Goal: Task Accomplishment & Management: Complete application form

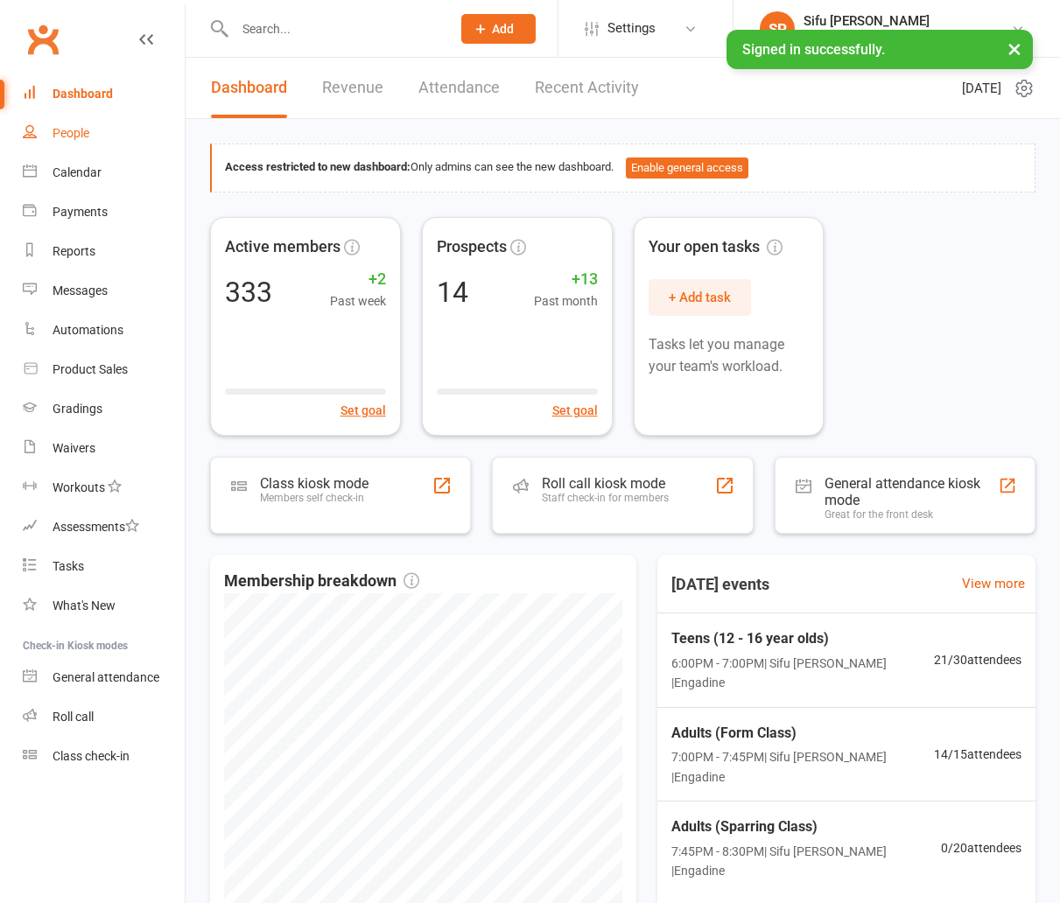
click at [77, 134] on div "People" at bounding box center [71, 133] width 37 height 14
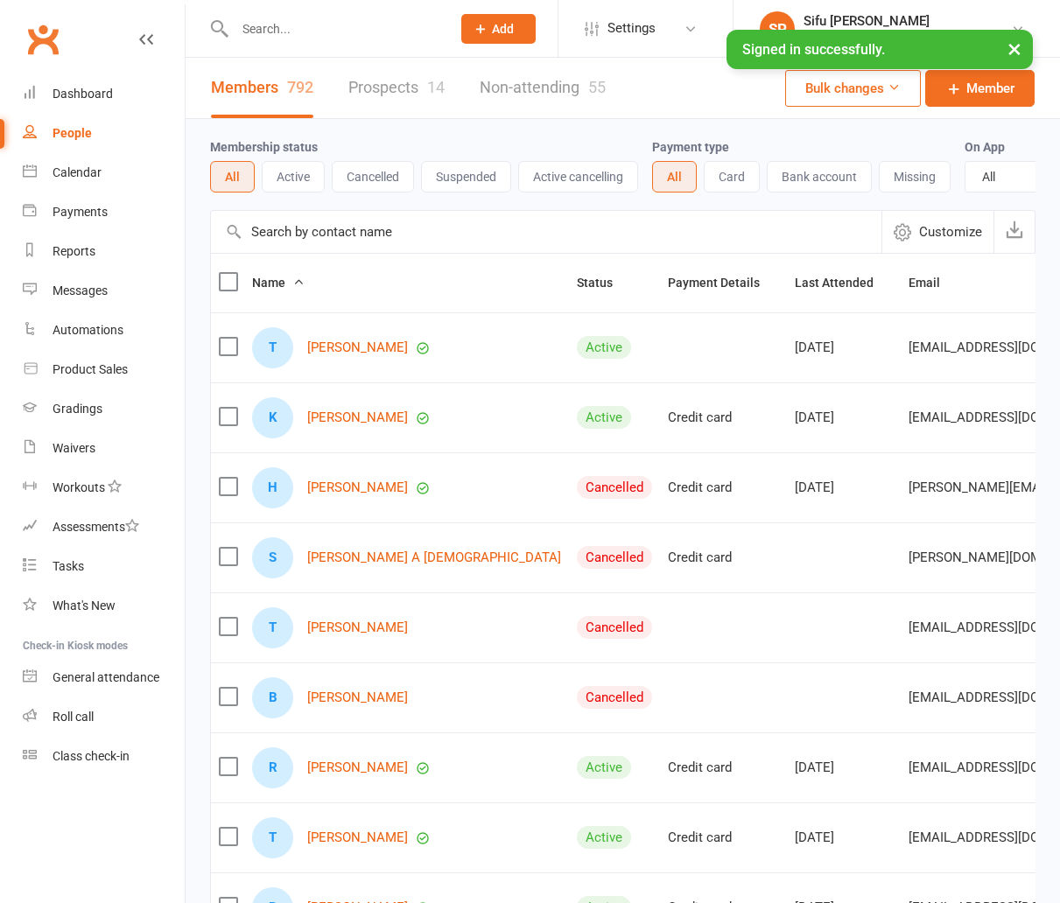
click at [339, 225] on input "text" at bounding box center [546, 232] width 670 height 42
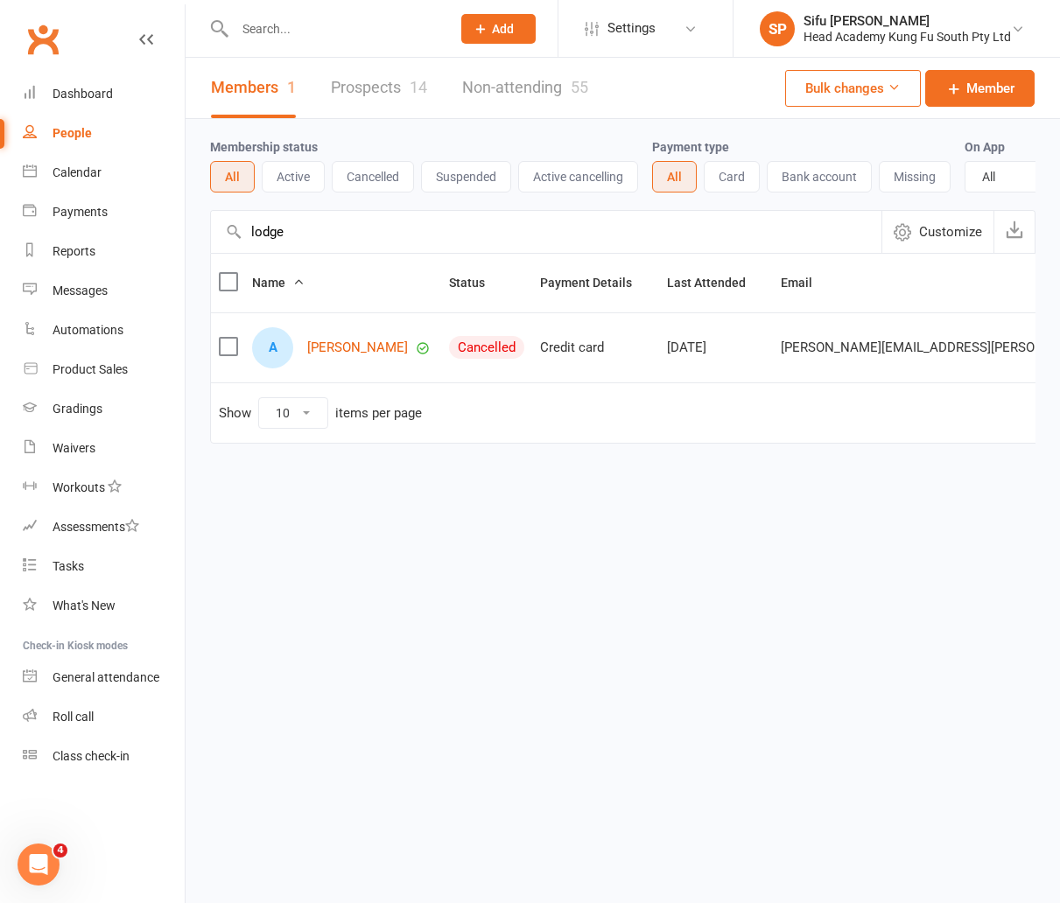
type input "lodge"
click at [359, 357] on div "A [PERSON_NAME]" at bounding box center [342, 347] width 181 height 41
click at [361, 352] on link "[PERSON_NAME]" at bounding box center [357, 347] width 101 height 15
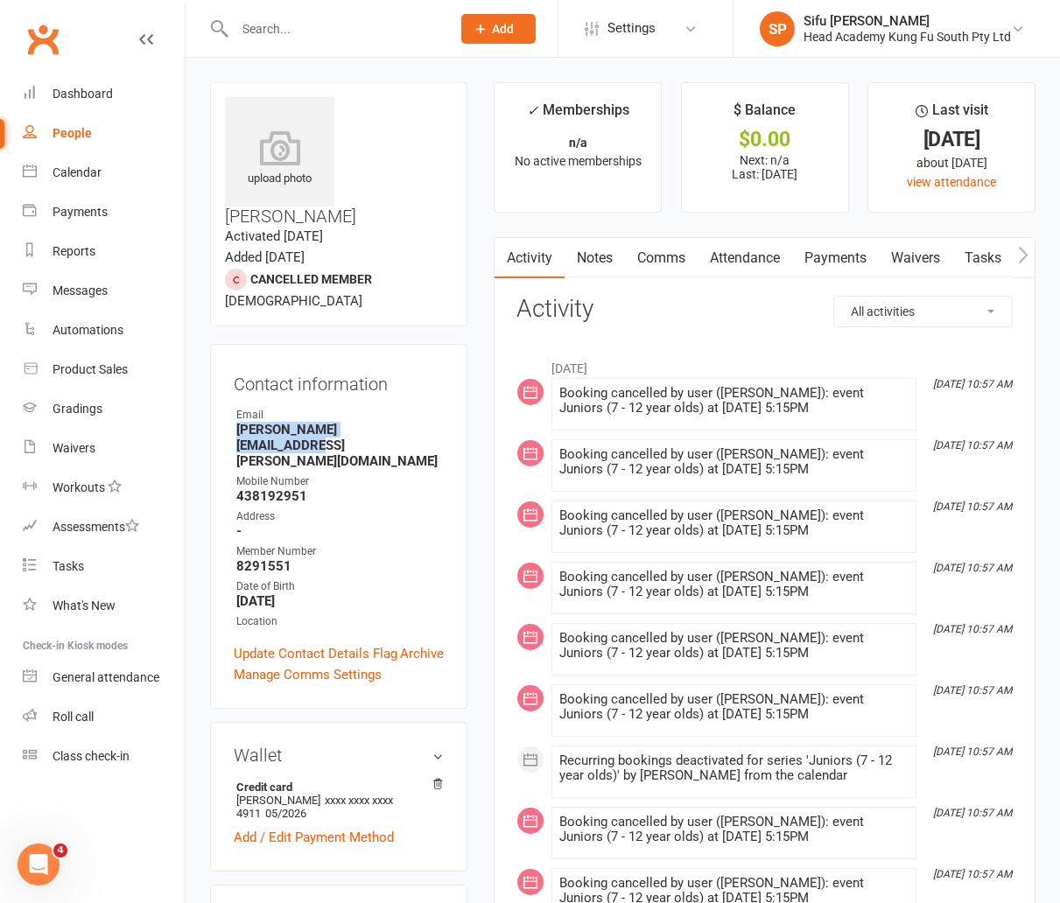
drag, startPoint x: 414, startPoint y: 382, endPoint x: 205, endPoint y: 384, distance: 209.2
click at [205, 384] on div "upload photo Aidan Lodge Activated [DATE] Added [DATE] Cancelled member [DEMOGR…" at bounding box center [339, 906] width 284 height 1649
copy strong "[PERSON_NAME][EMAIL_ADDRESS][PERSON_NAME][DOMAIN_NAME]"
click at [81, 137] on div "People" at bounding box center [72, 133] width 39 height 14
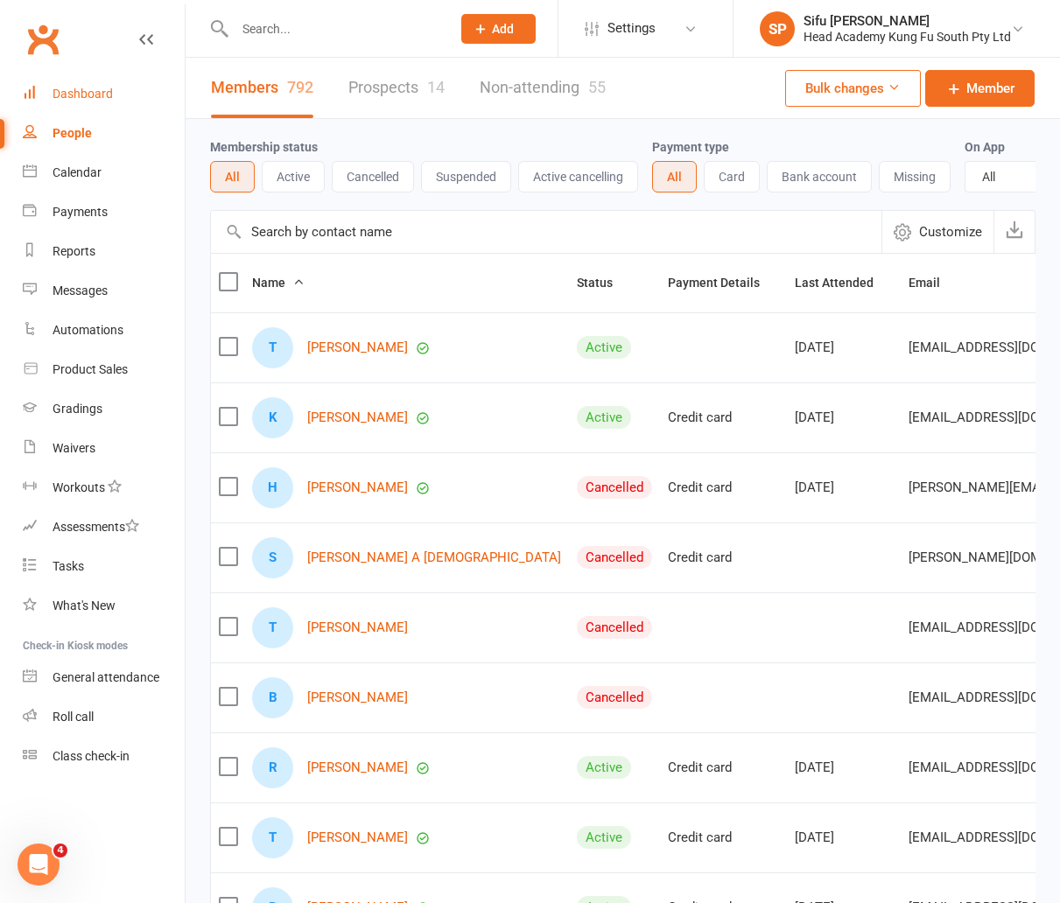
click at [53, 89] on div "Dashboard" at bounding box center [83, 94] width 60 height 14
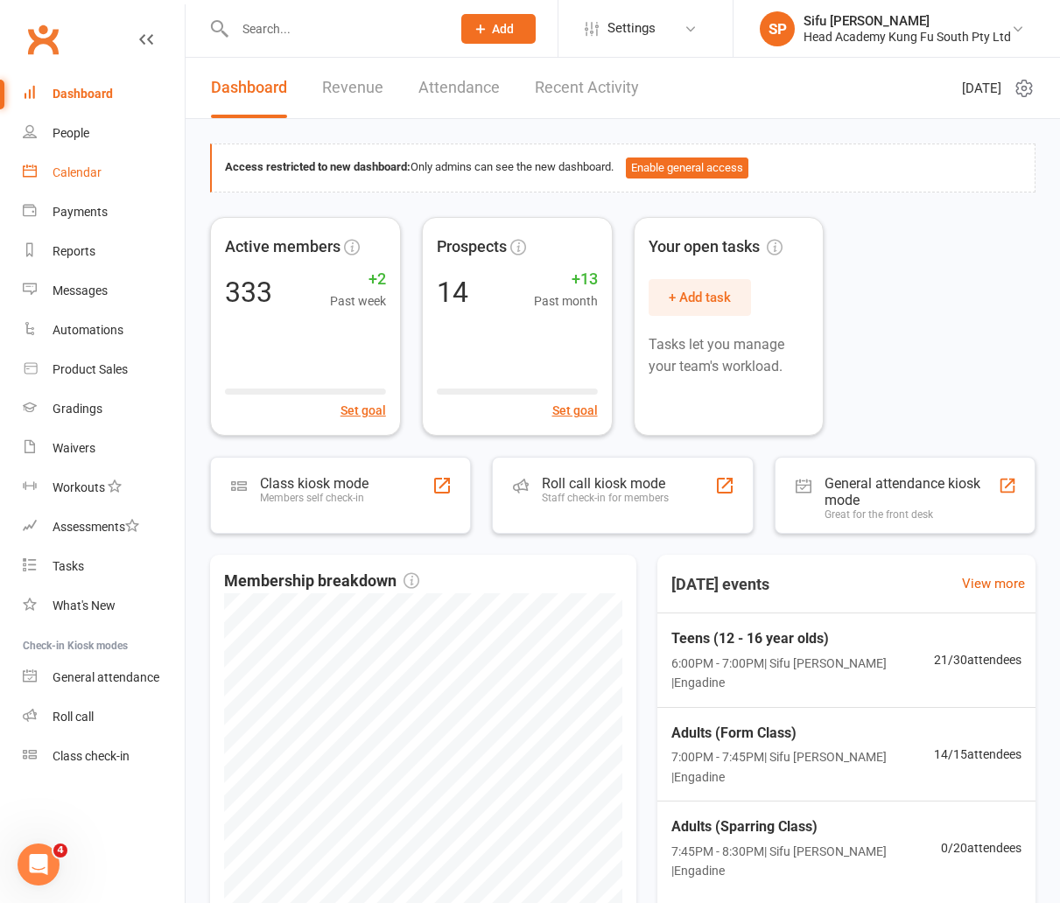
click at [73, 166] on div "Calendar" at bounding box center [77, 172] width 49 height 14
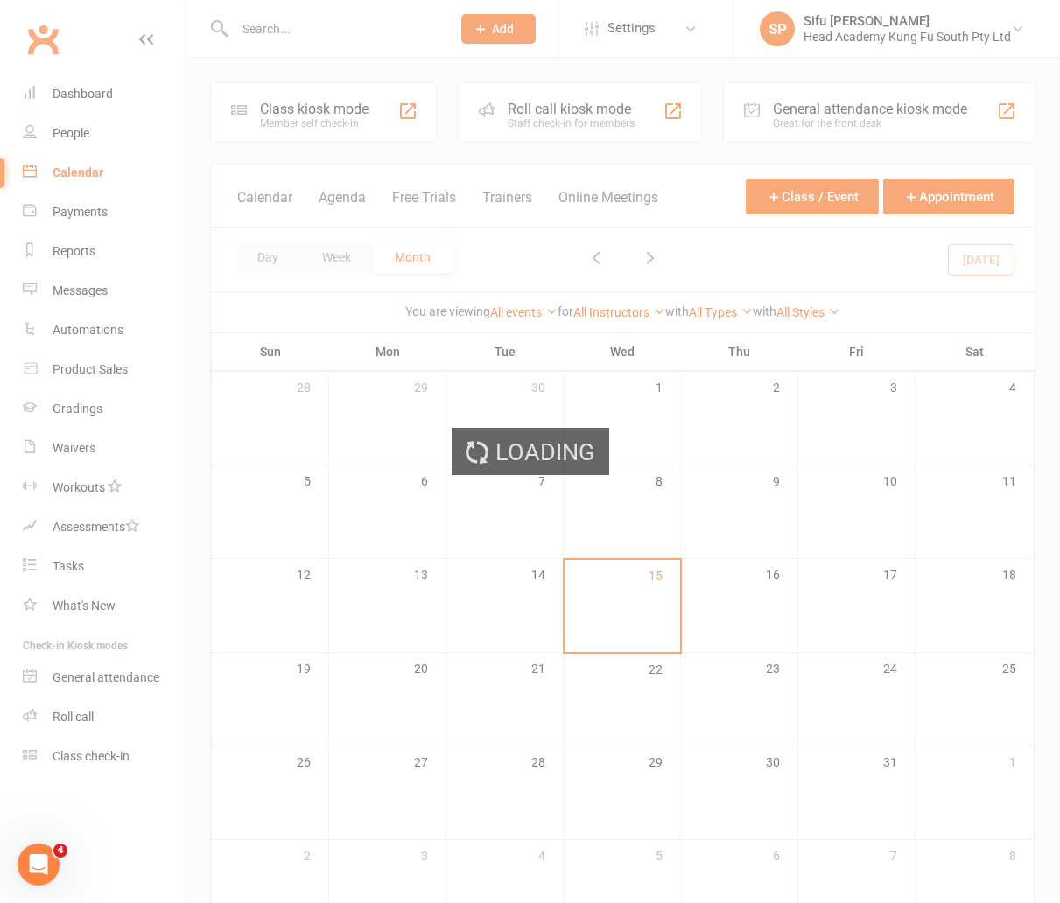
click at [78, 130] on div "Loading" at bounding box center [530, 451] width 1060 height 903
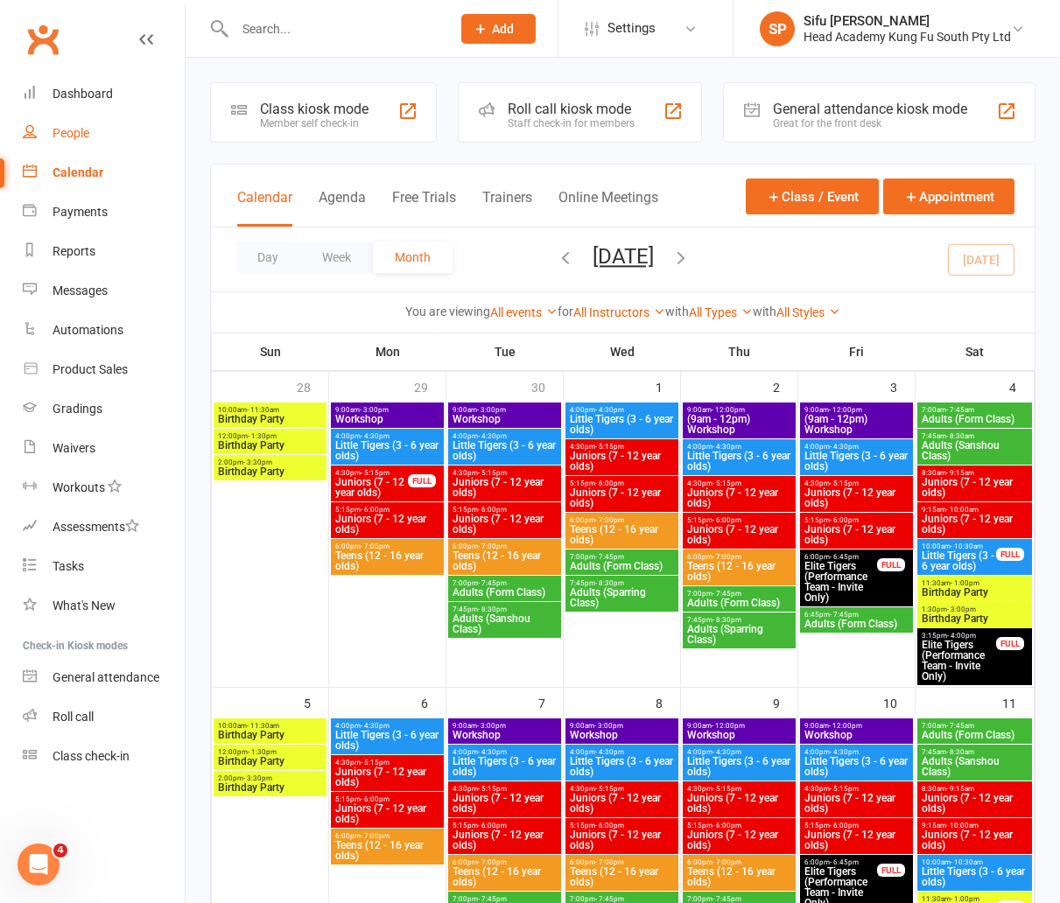
click at [77, 133] on div "People" at bounding box center [71, 133] width 37 height 14
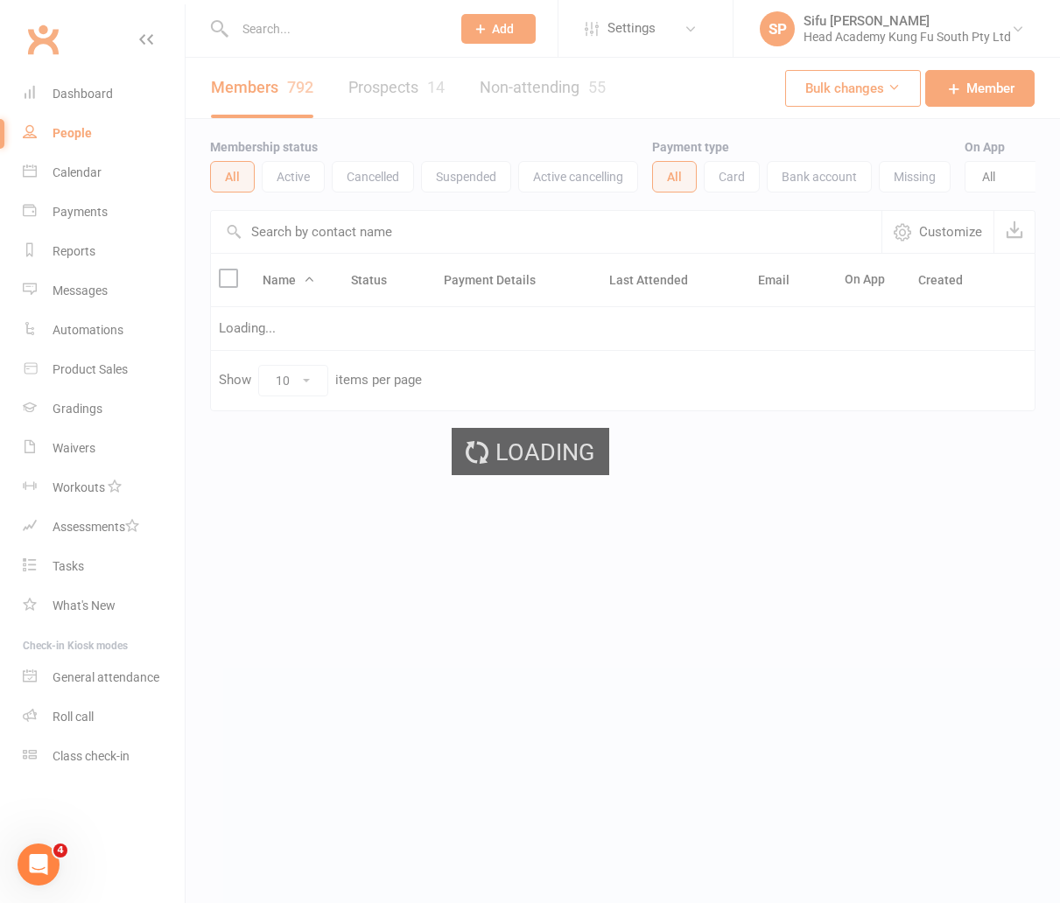
click at [83, 89] on ui-view "Prospect Member Non-attending contact Class / event Appointment Grading event T…" at bounding box center [530, 241] width 1060 height 475
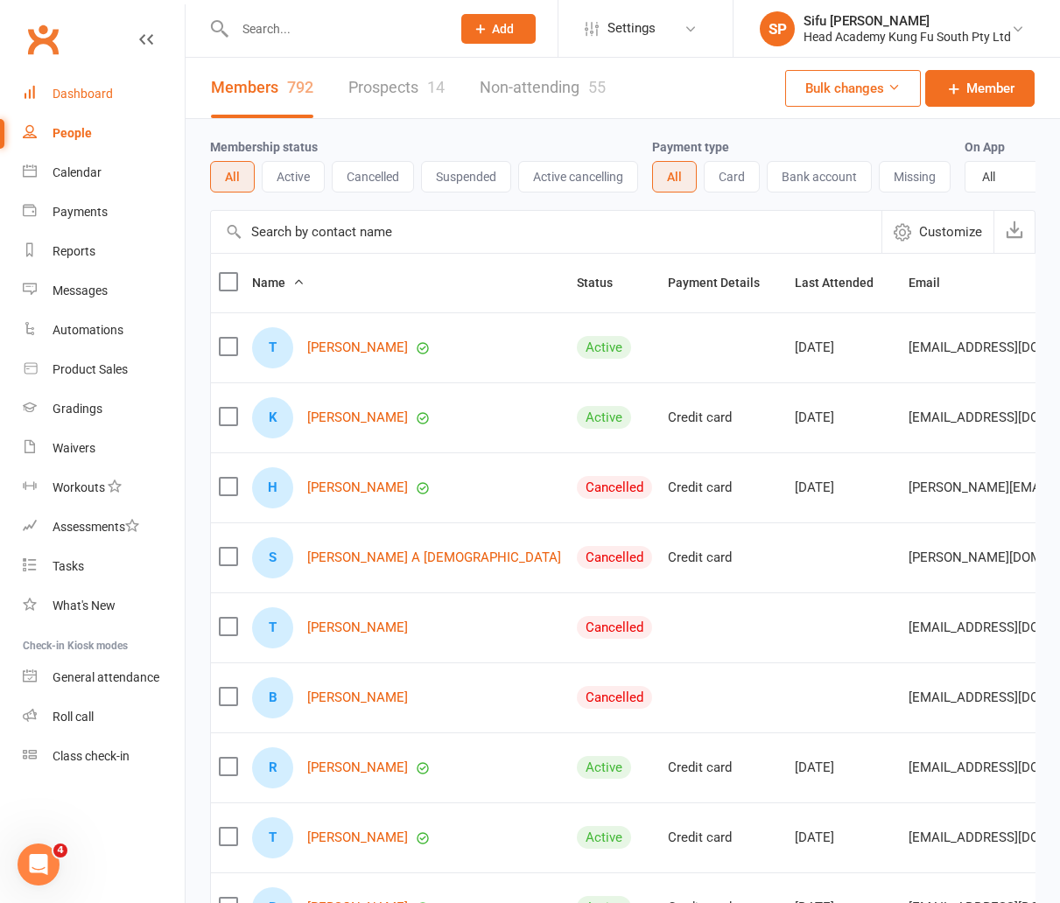
click at [83, 89] on div "Dashboard" at bounding box center [83, 94] width 60 height 14
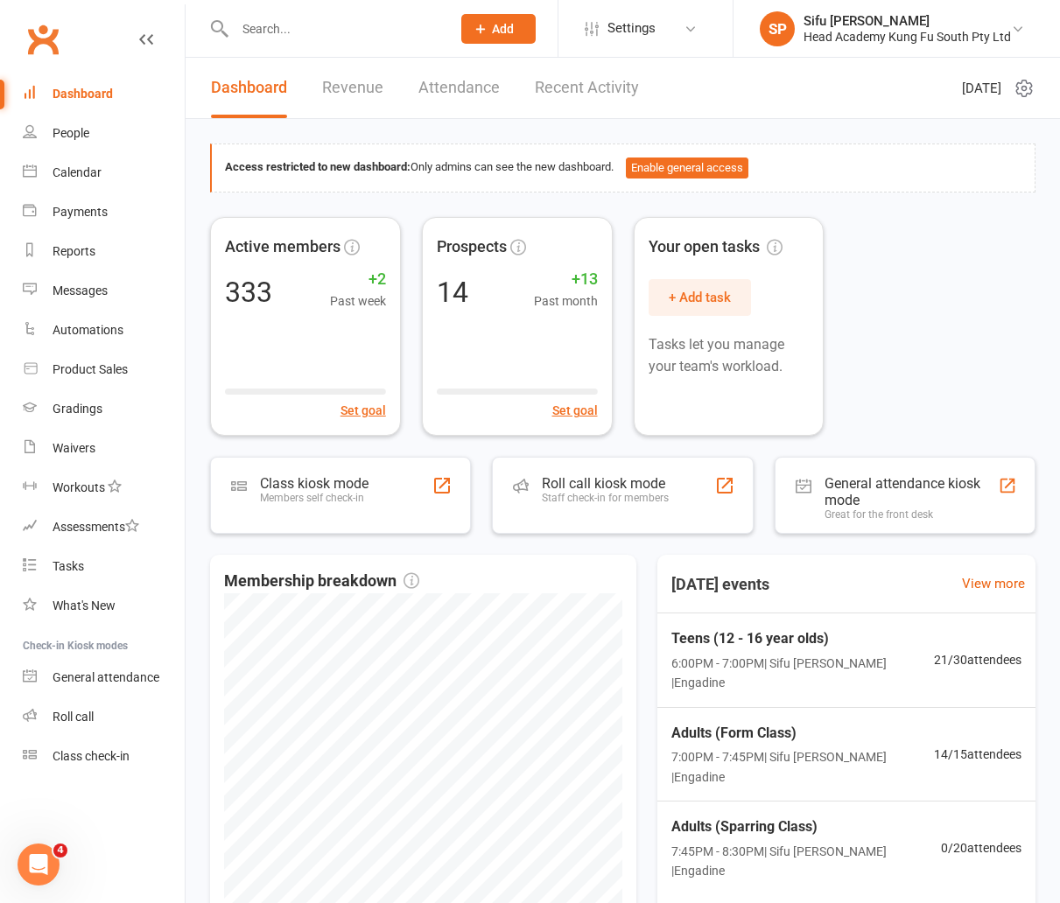
click at [963, 349] on div "Active members 333 +2 Past week Set goal Prospects 14 +13 Past month Set goal Y…" at bounding box center [622, 326] width 825 height 219
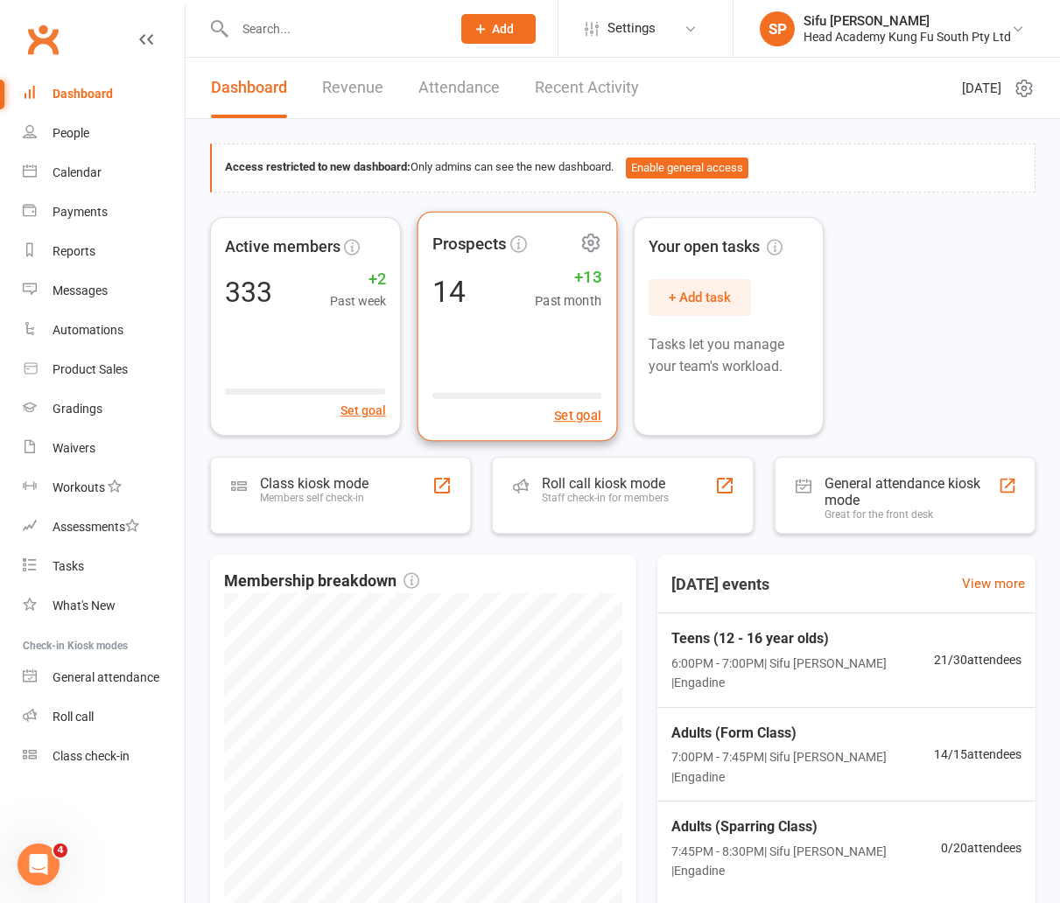
click at [498, 334] on div "Prospects 14 +13 Past month Set goal" at bounding box center [517, 326] width 200 height 230
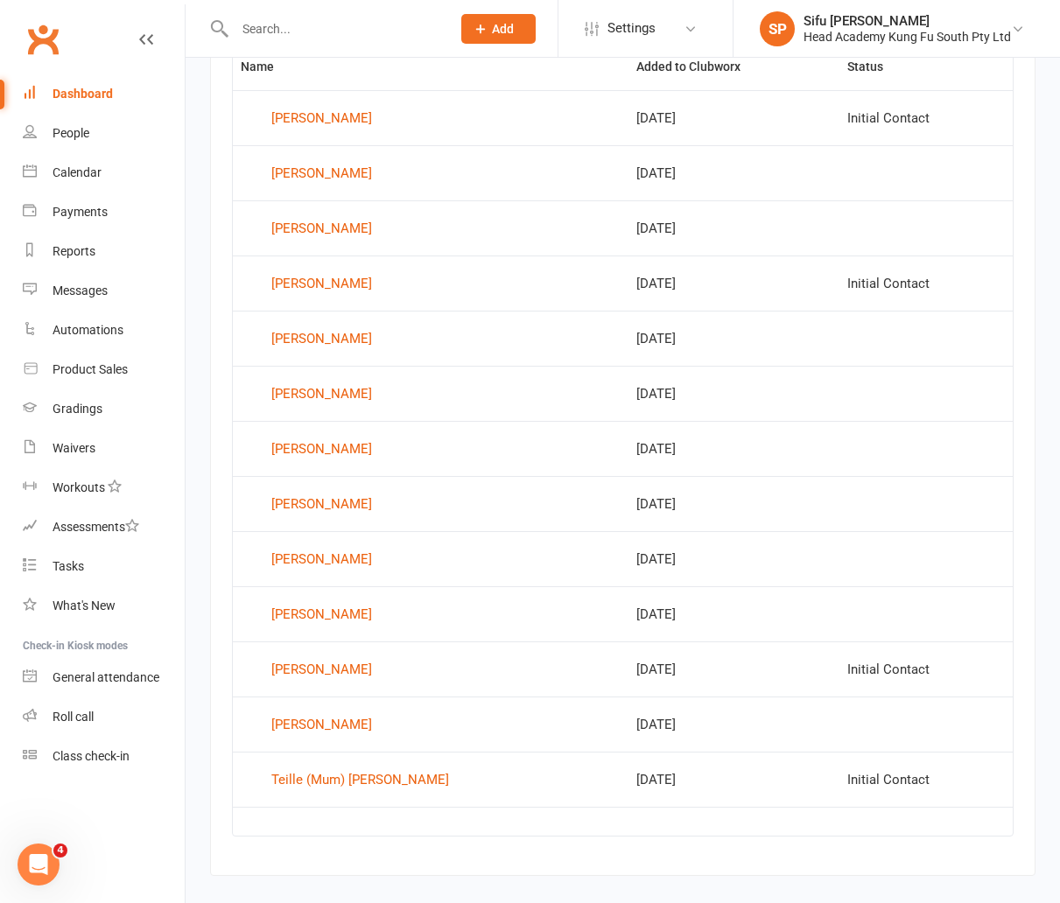
scroll to position [740, 0]
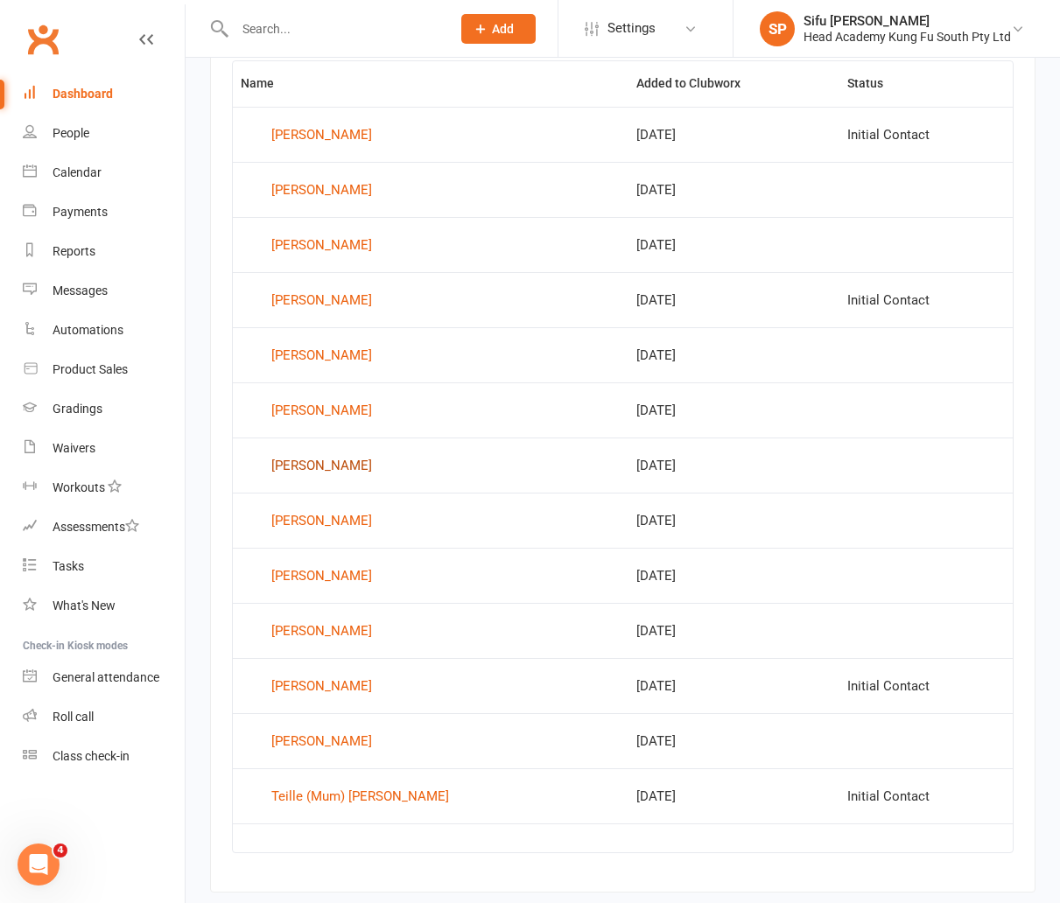
click at [340, 465] on div "[PERSON_NAME]" at bounding box center [321, 466] width 101 height 26
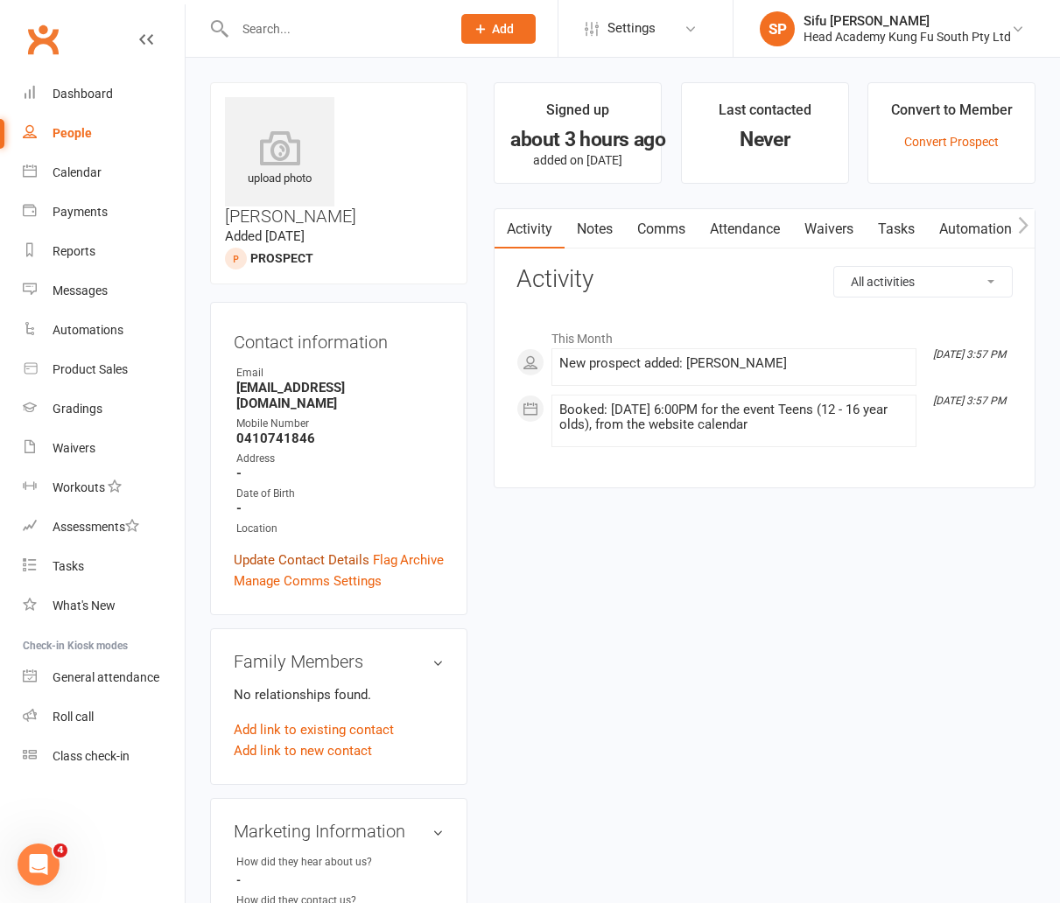
click at [350, 550] on link "Update Contact Details" at bounding box center [302, 560] width 136 height 21
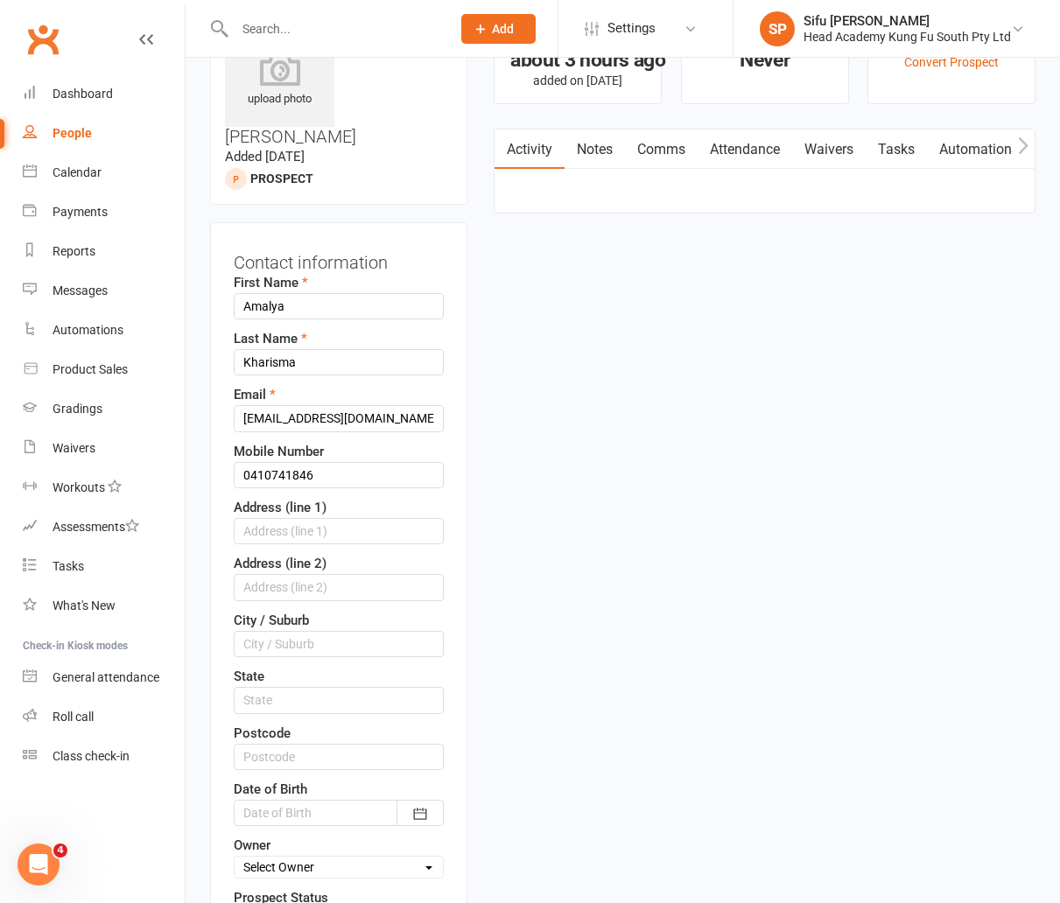
scroll to position [82, 0]
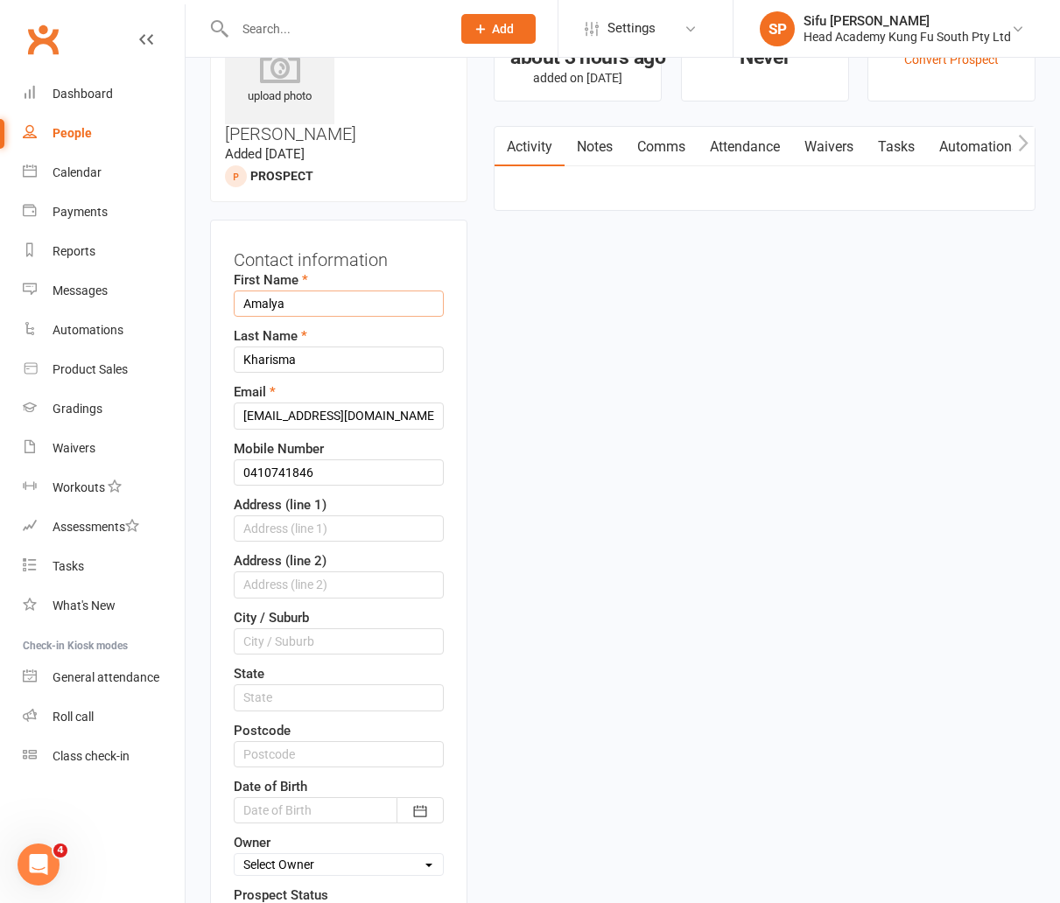
click at [330, 291] on input "Amalya" at bounding box center [339, 304] width 210 height 26
type input "a"
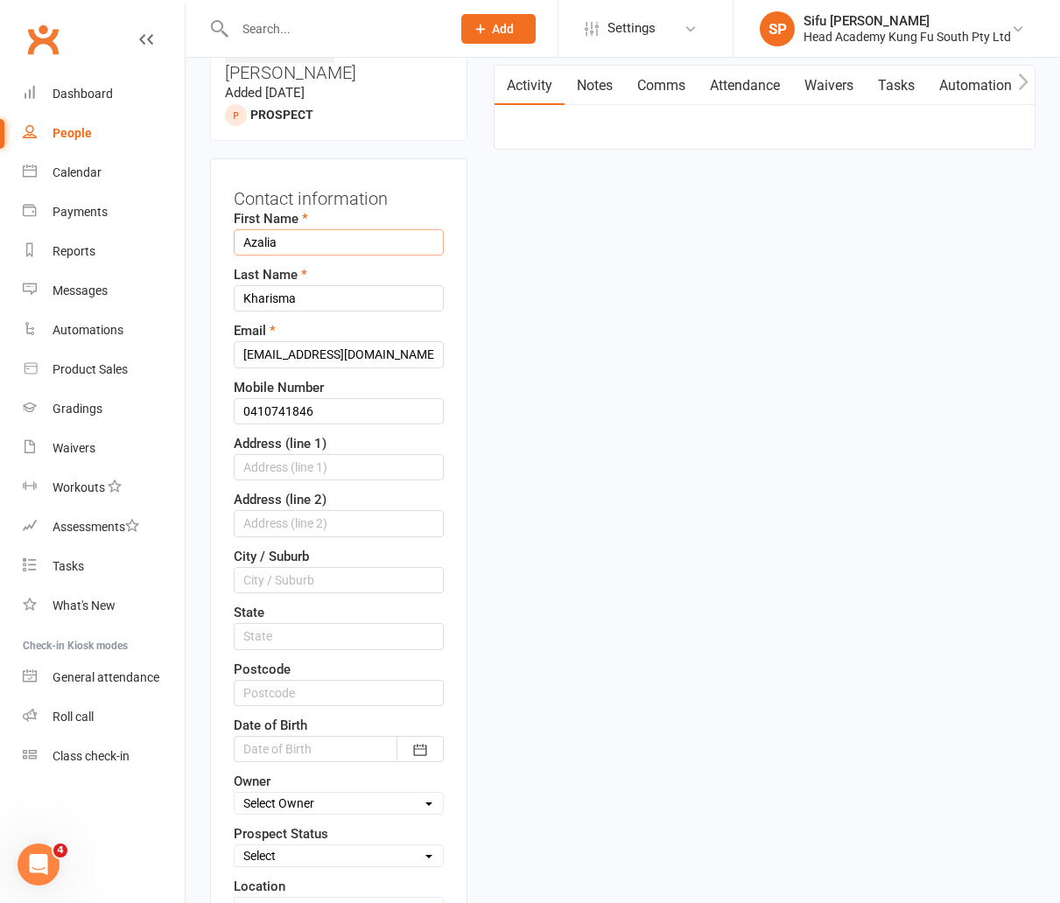
scroll to position [323, 0]
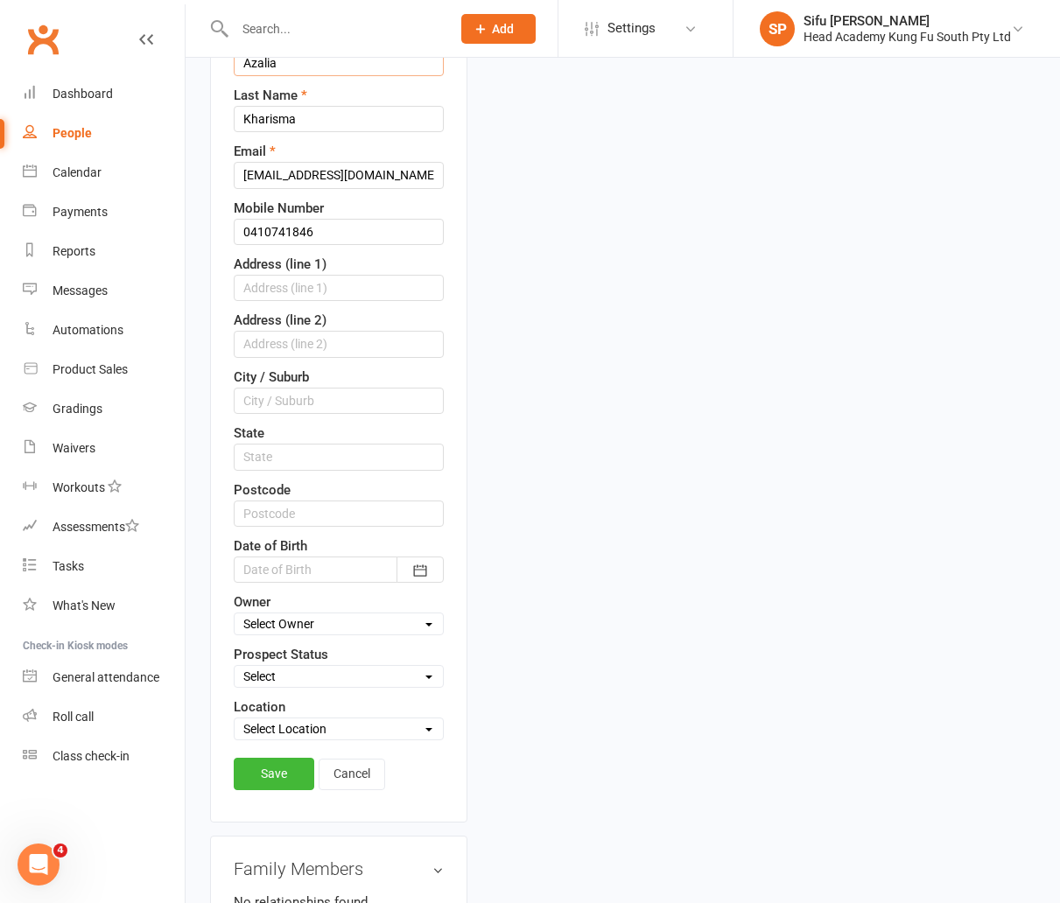
type input "Azalia"
click at [371, 557] on div at bounding box center [339, 570] width 210 height 26
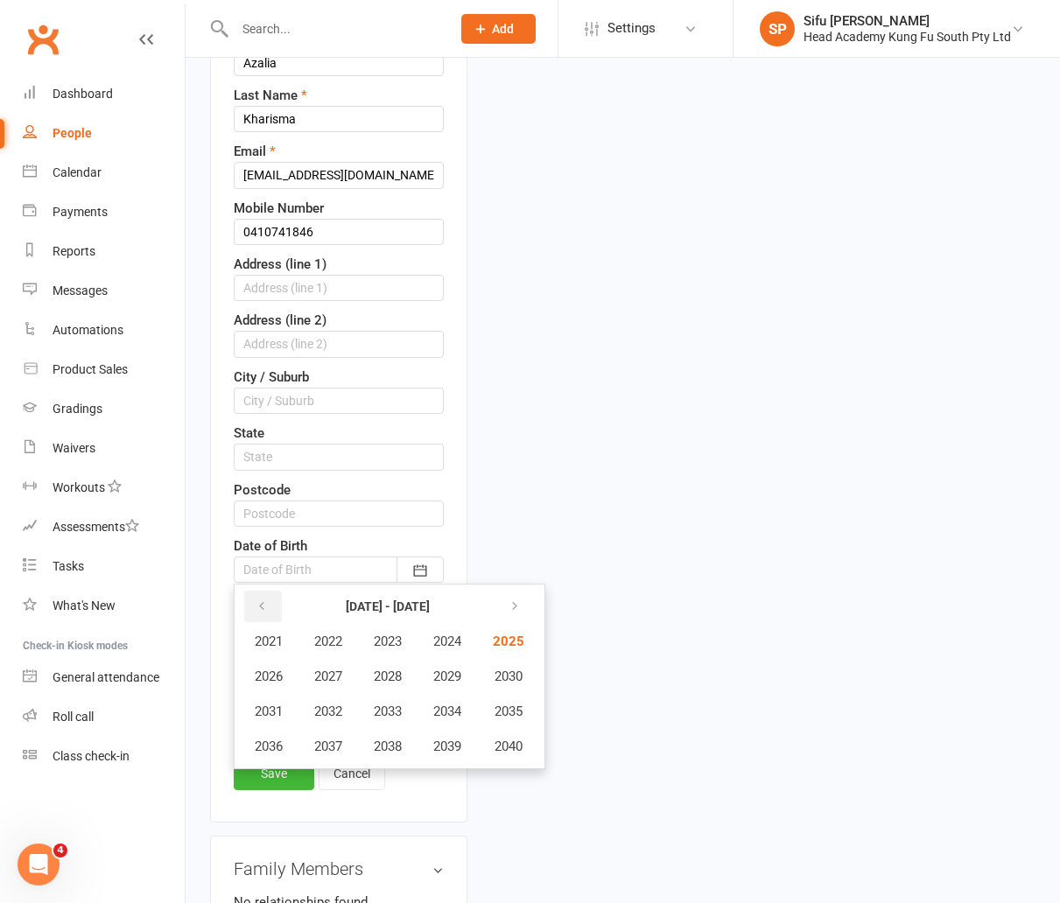
click at [264, 600] on icon "button" at bounding box center [262, 607] width 12 height 14
click at [331, 704] on span "2012" at bounding box center [328, 712] width 28 height 16
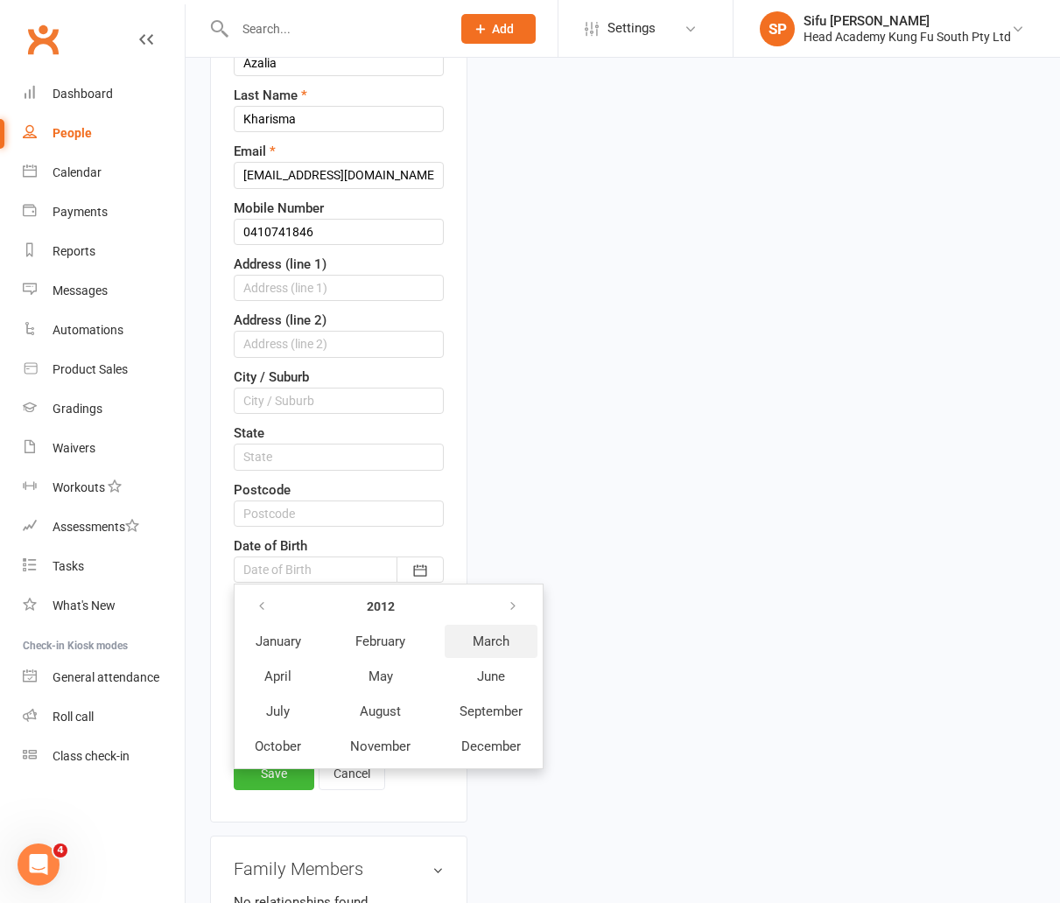
click at [505, 634] on span "March" at bounding box center [491, 642] width 37 height 16
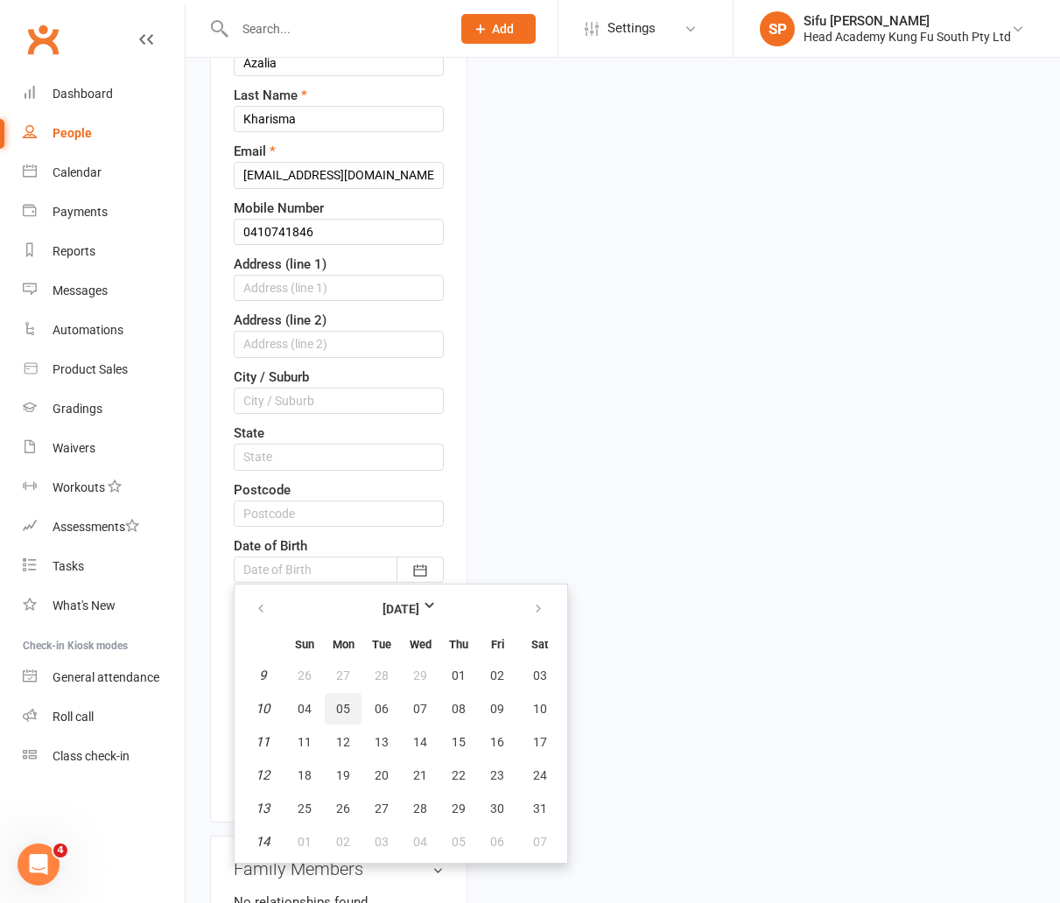
click at [351, 693] on button "05" at bounding box center [343, 709] width 37 height 32
type input "[DATE]"
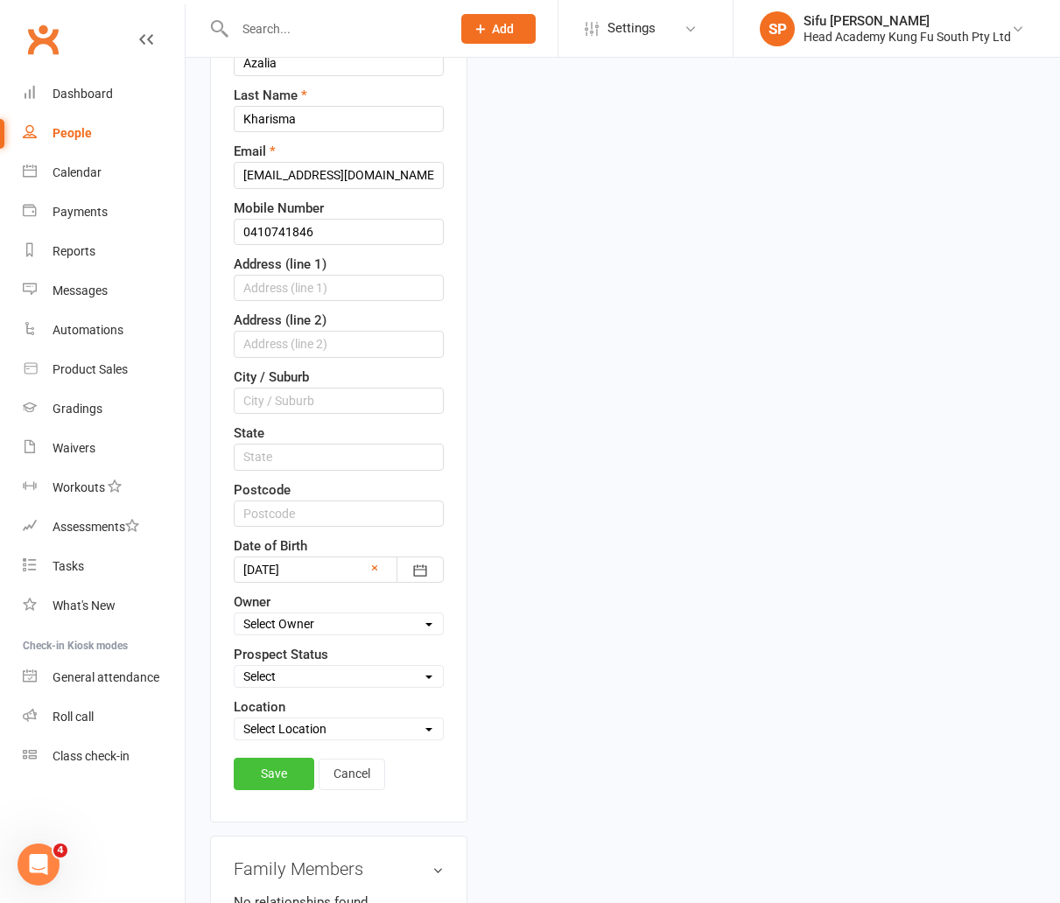
click at [289, 758] on link "Save" at bounding box center [274, 774] width 81 height 32
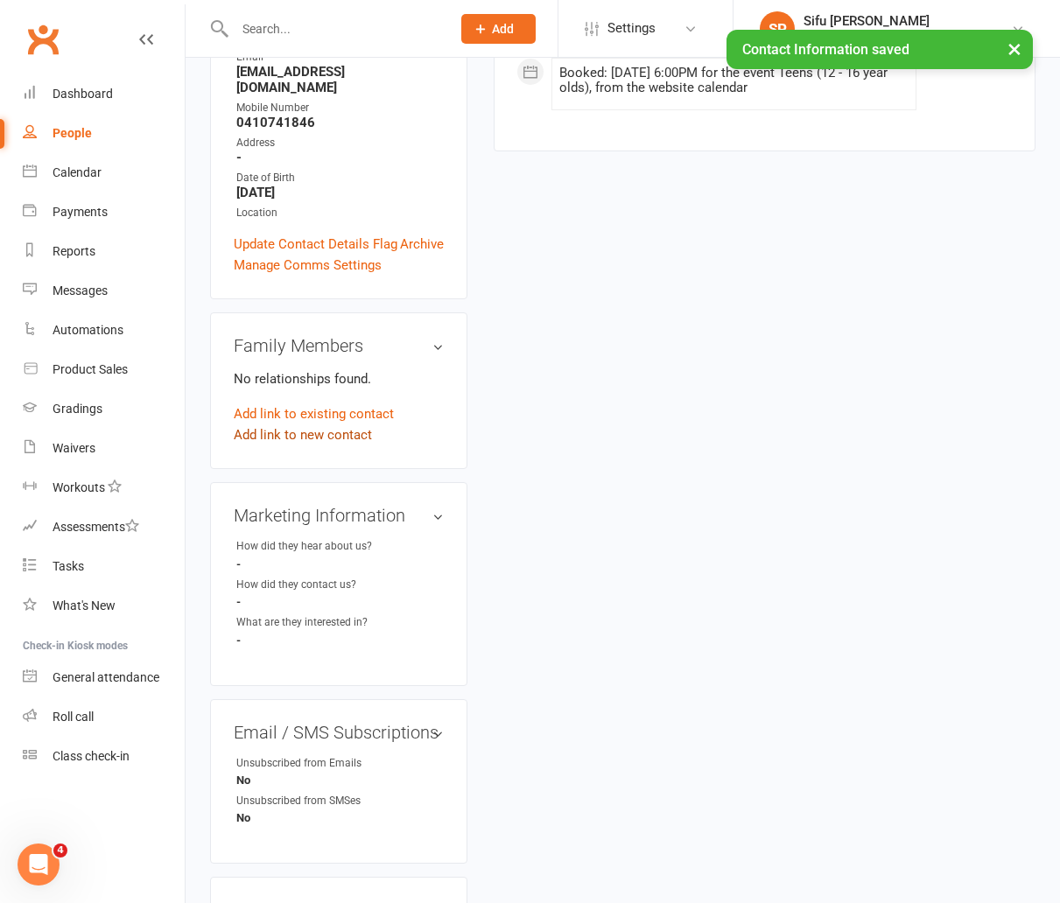
click at [310, 425] on link "Add link to new contact" at bounding box center [303, 435] width 138 height 21
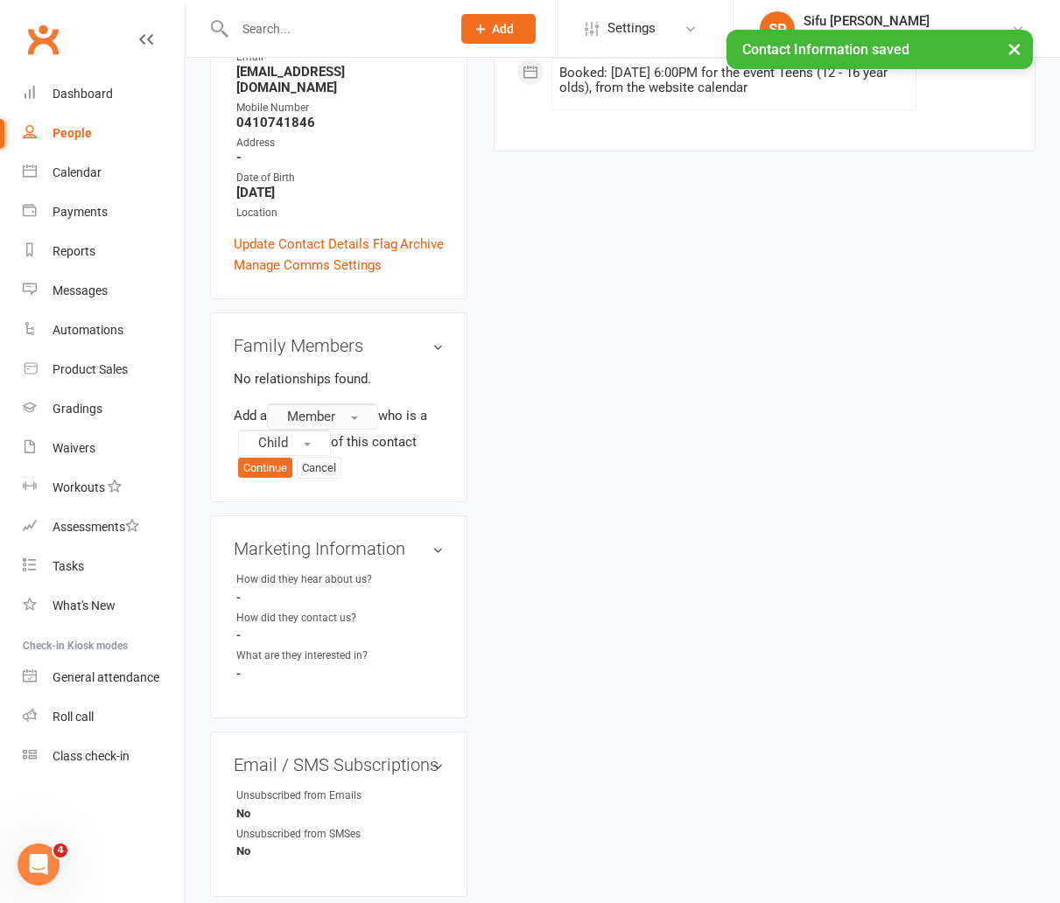
click at [335, 409] on span "Member" at bounding box center [311, 417] width 48 height 16
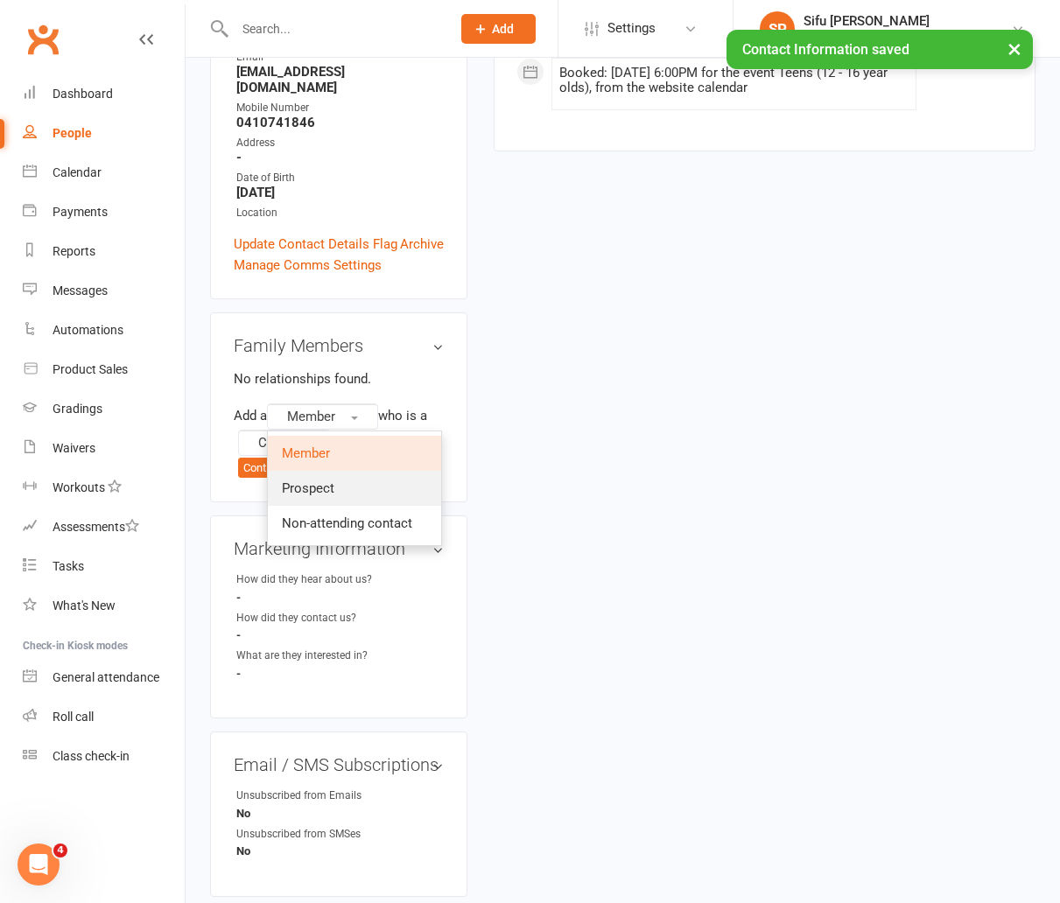
drag, startPoint x: 333, startPoint y: 399, endPoint x: 324, endPoint y: 396, distance: 9.4
click at [333, 481] on span "Prospect" at bounding box center [308, 489] width 53 height 16
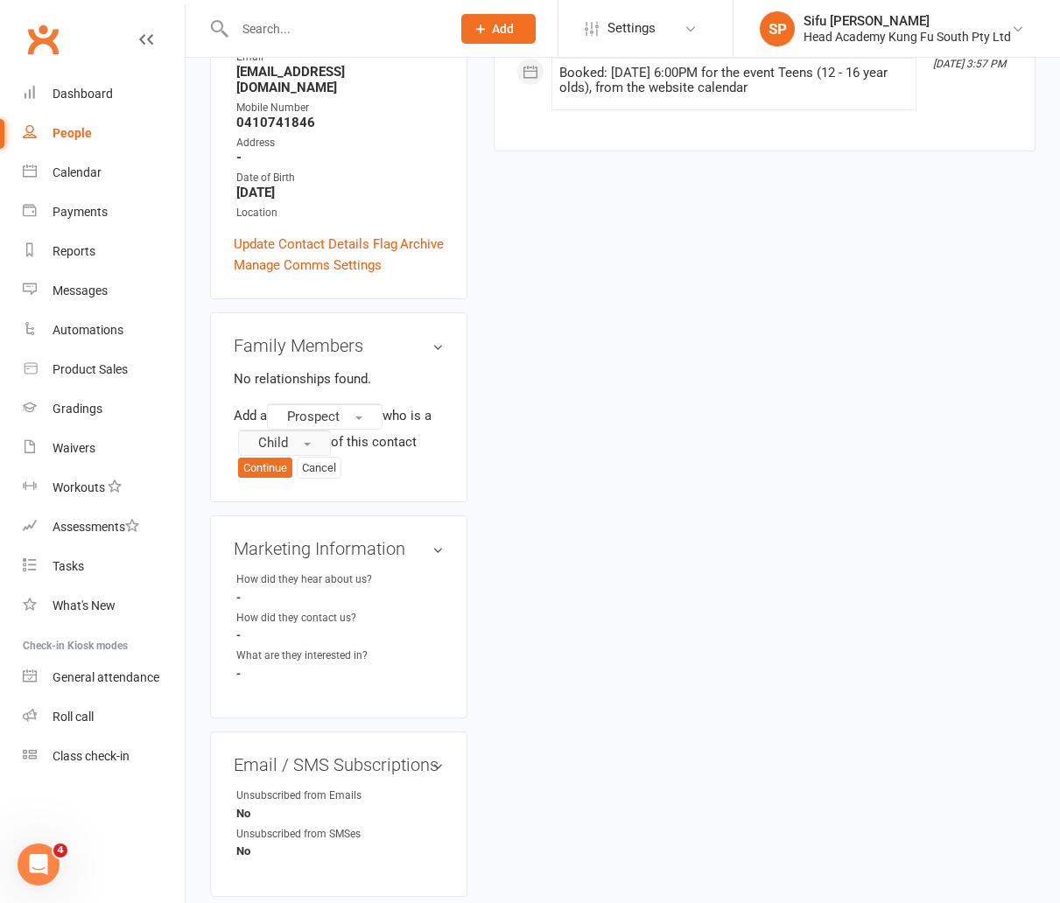
click at [295, 430] on button "Child" at bounding box center [284, 443] width 93 height 26
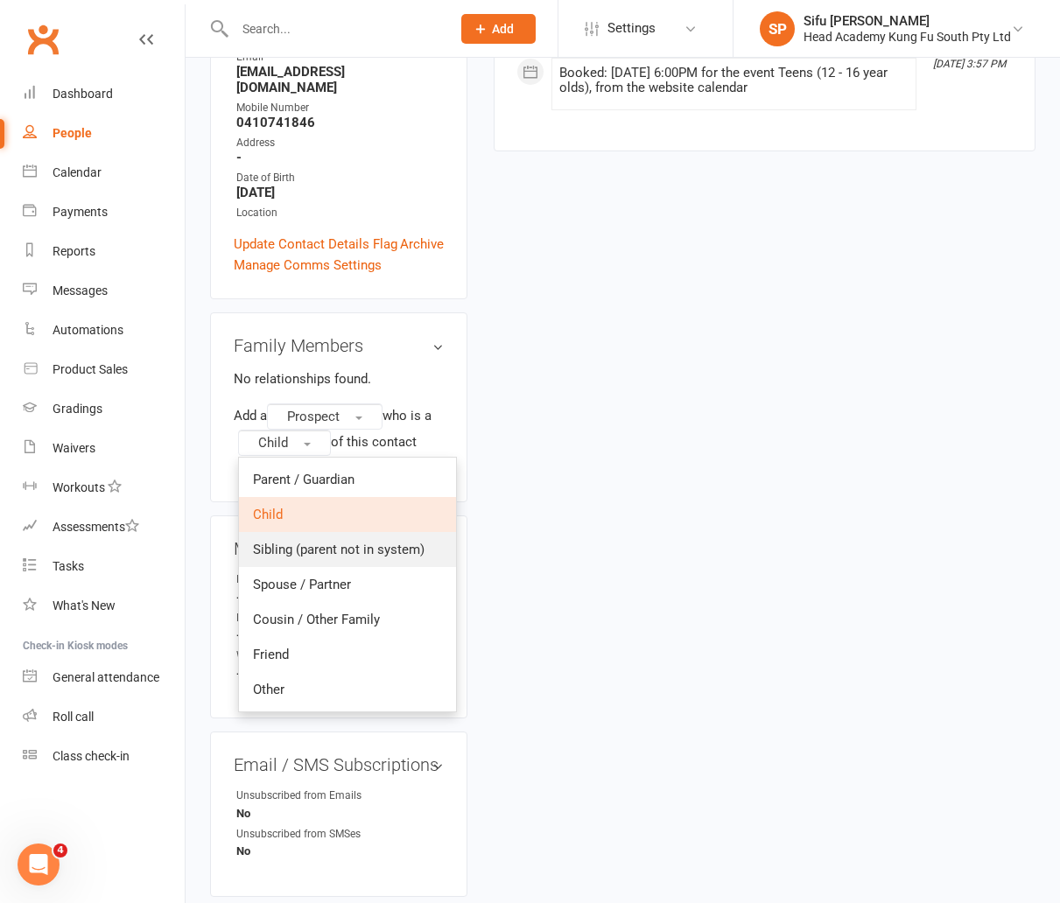
click at [343, 542] on span "Sibling (parent not in system)" at bounding box center [339, 550] width 172 height 16
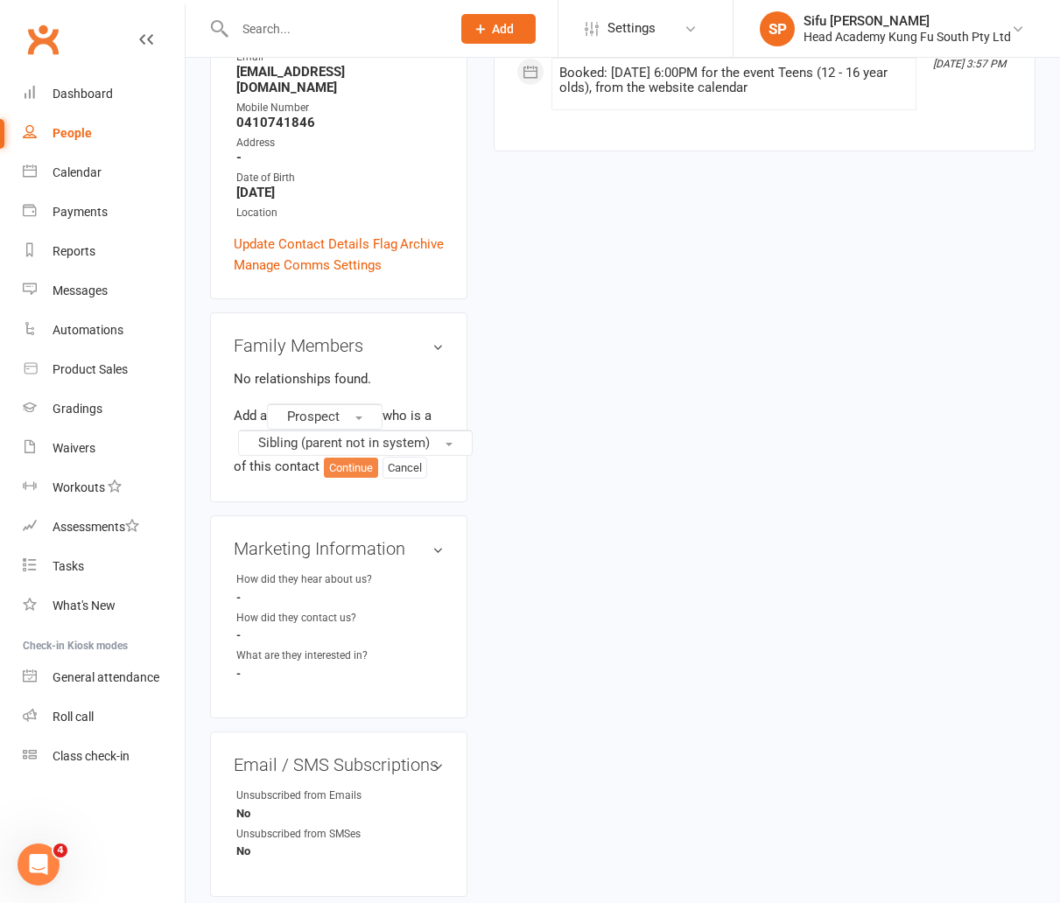
click at [347, 458] on button "Continue" at bounding box center [351, 468] width 54 height 21
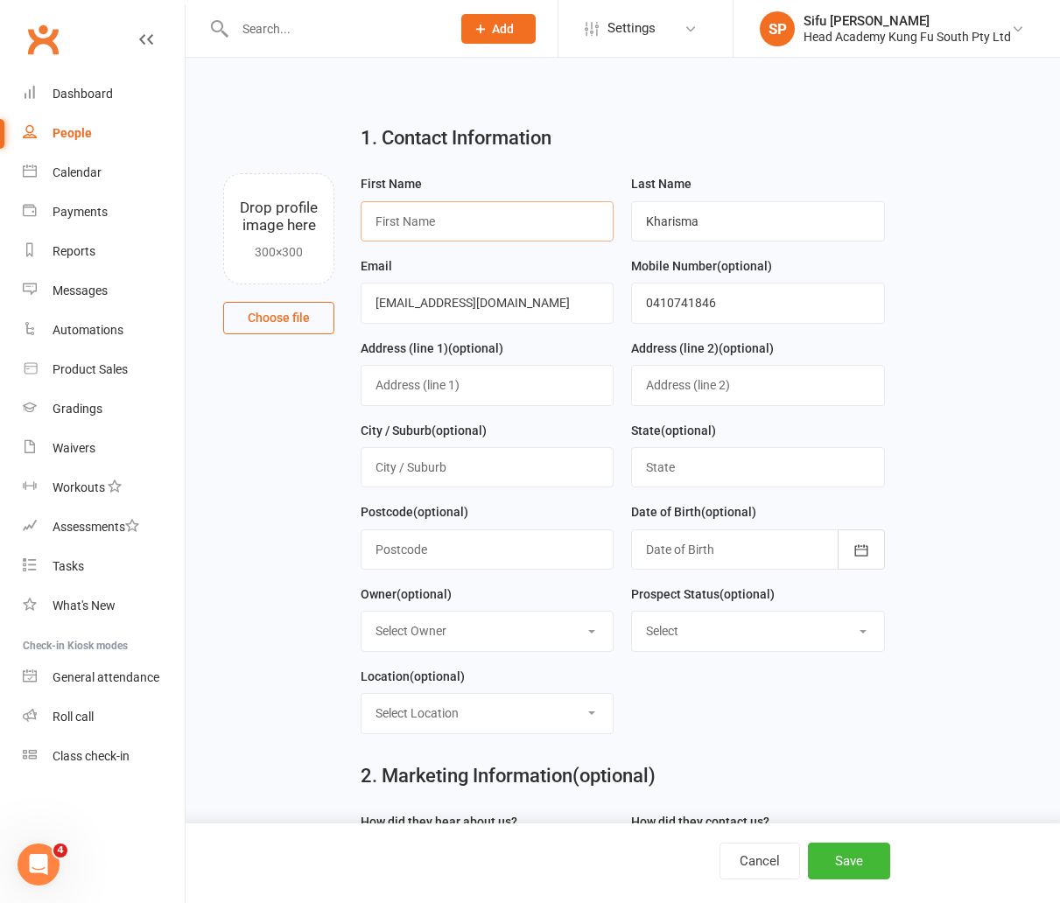
click at [478, 228] on input "text" at bounding box center [487, 221] width 253 height 40
type input "Aerabella"
type input "[PERSON_NAME]"
click at [737, 547] on div at bounding box center [757, 550] width 253 height 40
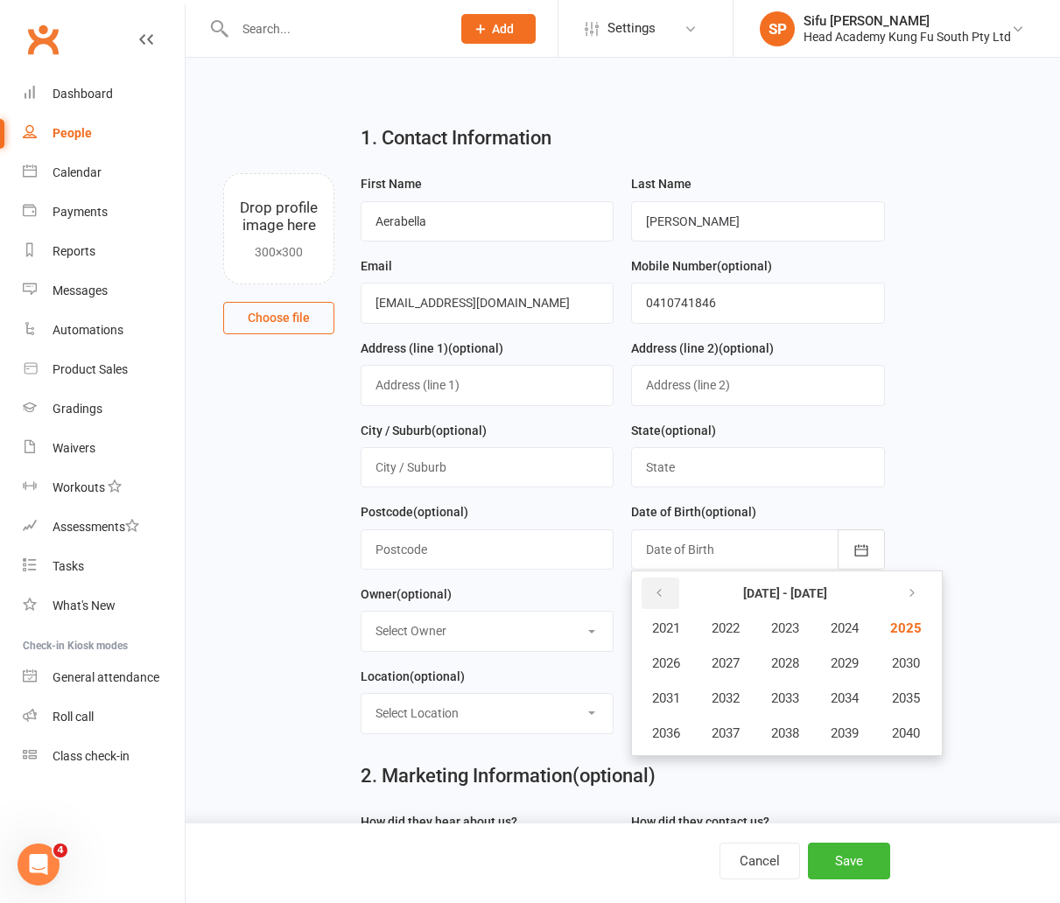
click at [664, 596] on icon "button" at bounding box center [659, 593] width 12 height 14
click at [740, 710] on button "2012" at bounding box center [726, 698] width 58 height 33
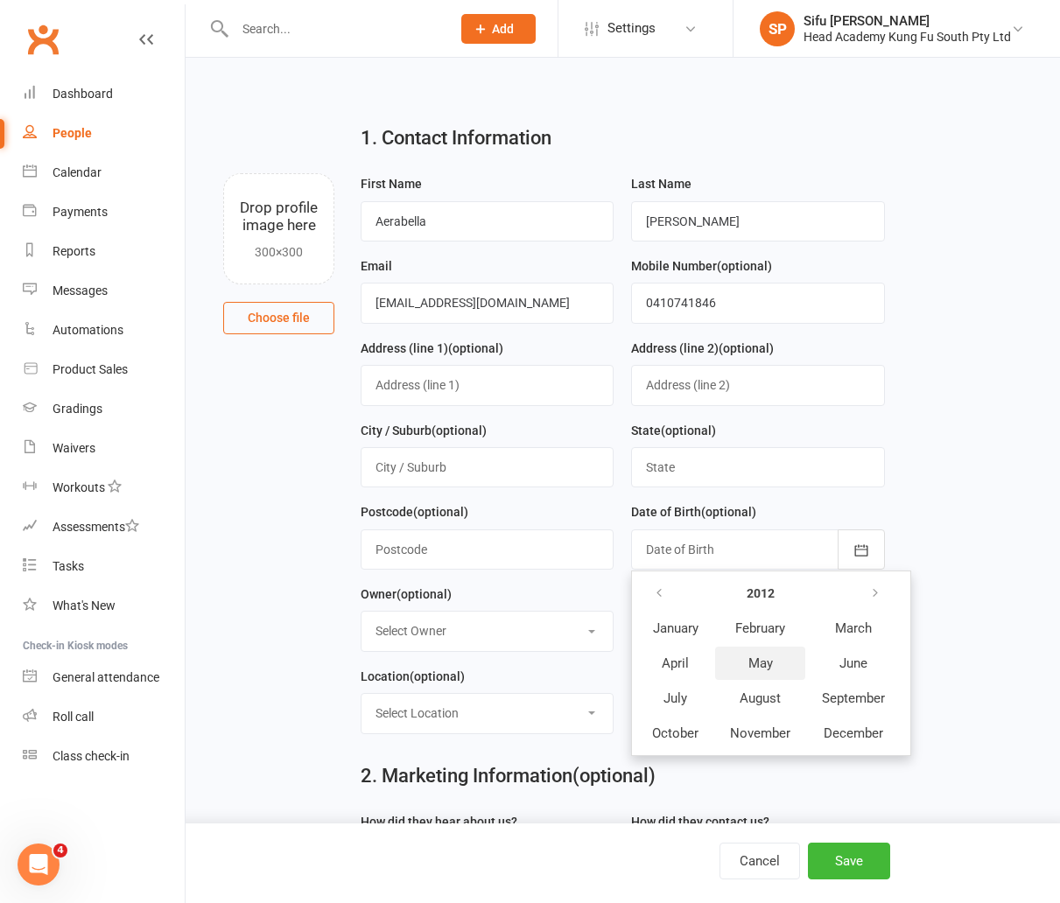
click at [755, 667] on span "May" at bounding box center [760, 664] width 25 height 16
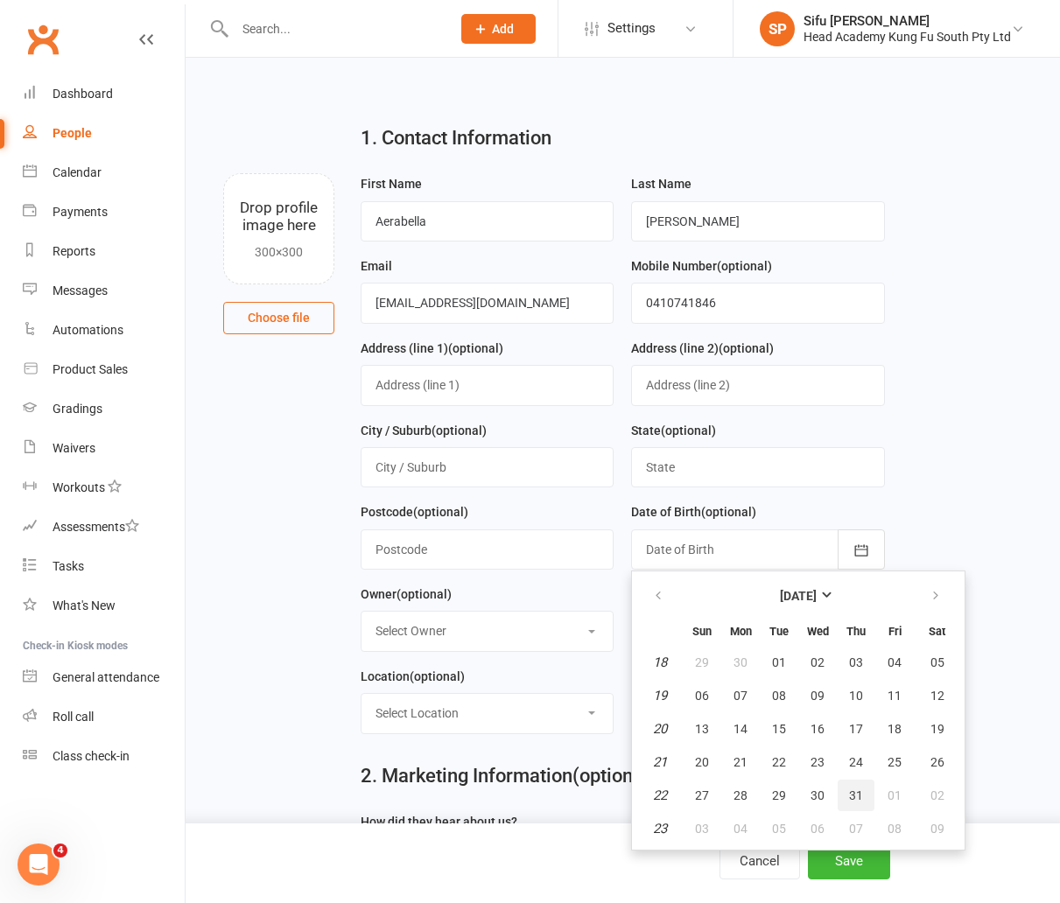
click at [863, 798] on button "31" at bounding box center [856, 796] width 37 height 32
type input "[DATE]"
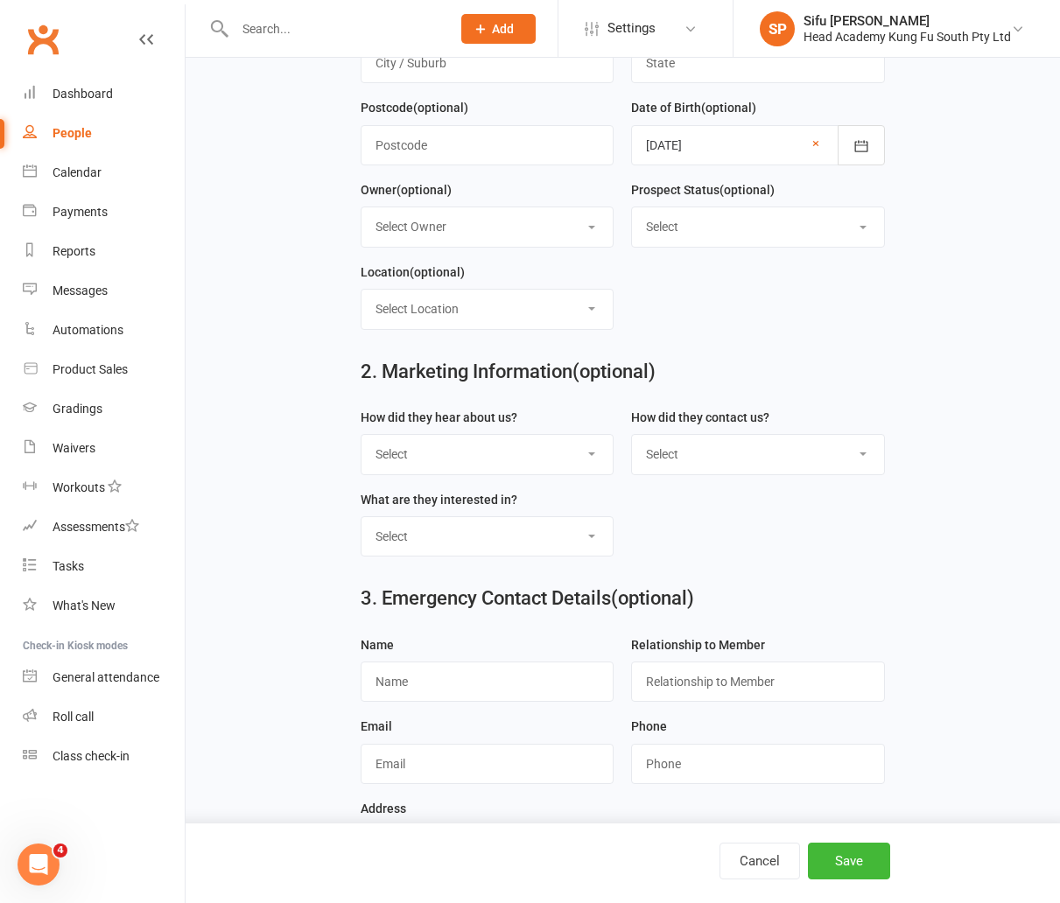
scroll to position [484, 0]
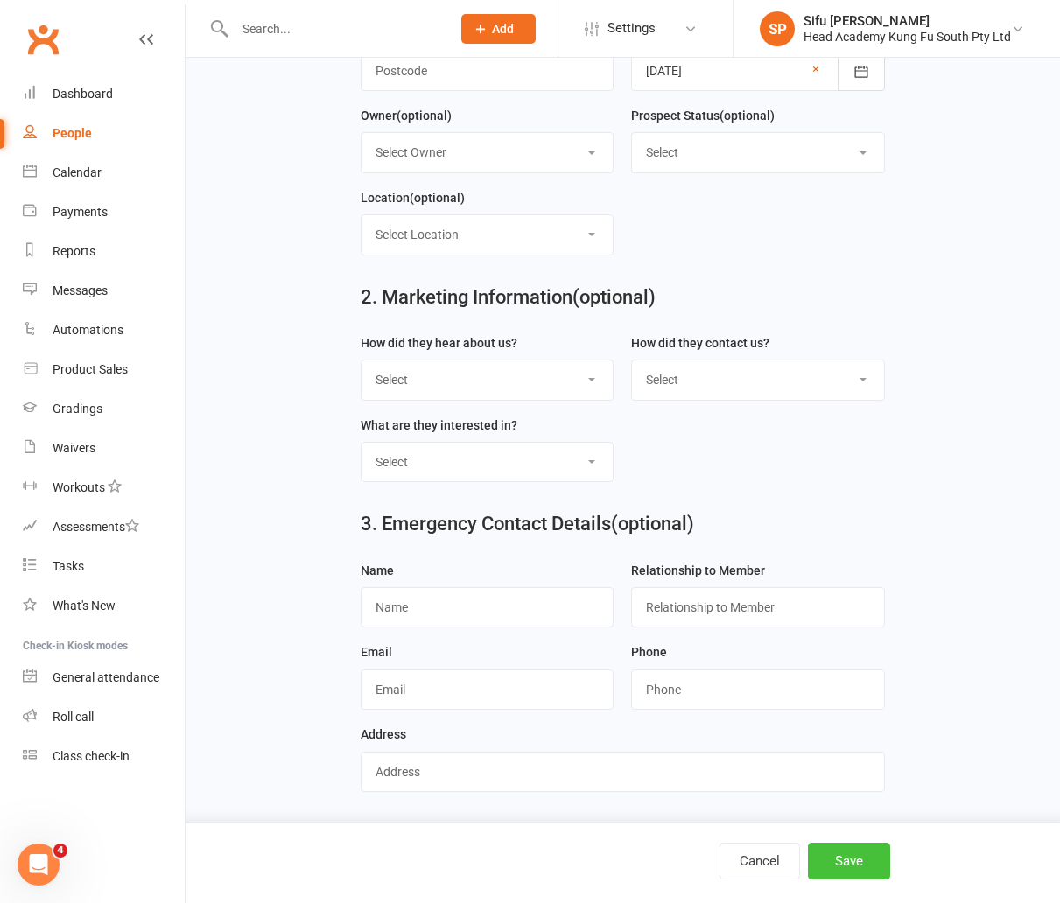
click at [858, 872] on button "Save" at bounding box center [849, 861] width 82 height 37
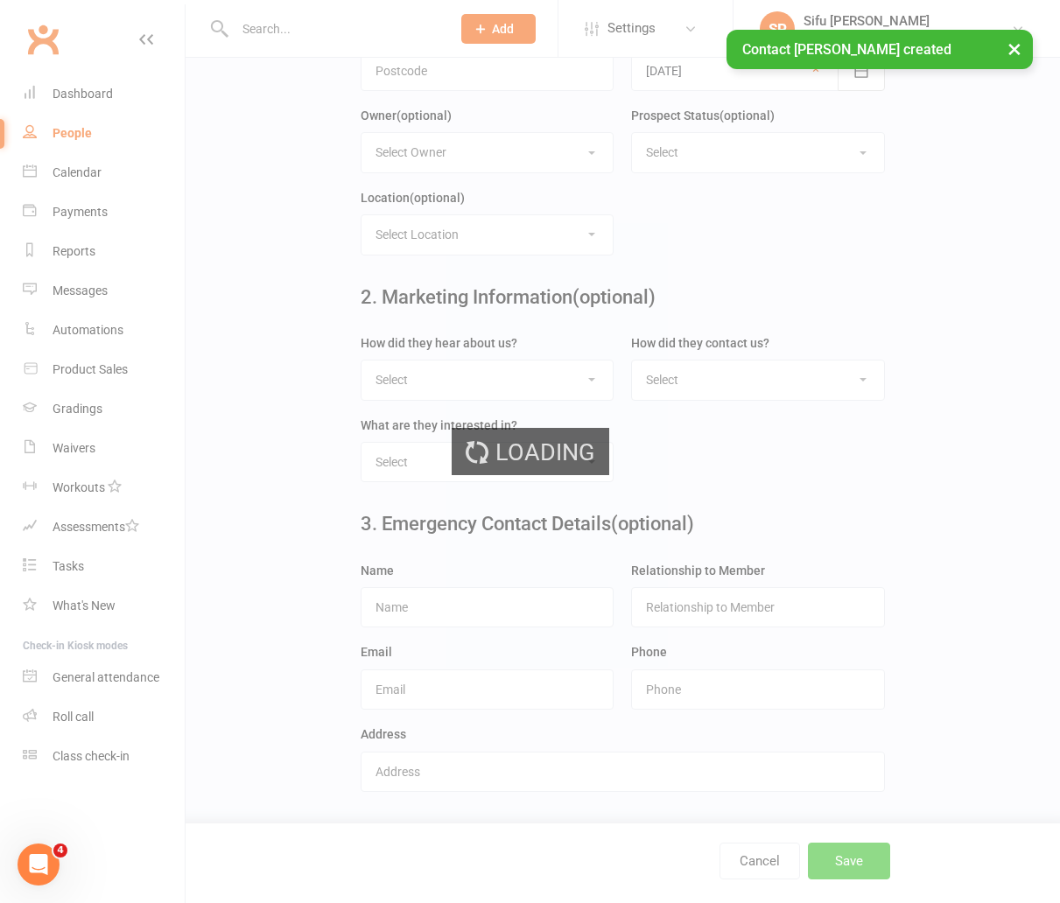
scroll to position [0, 0]
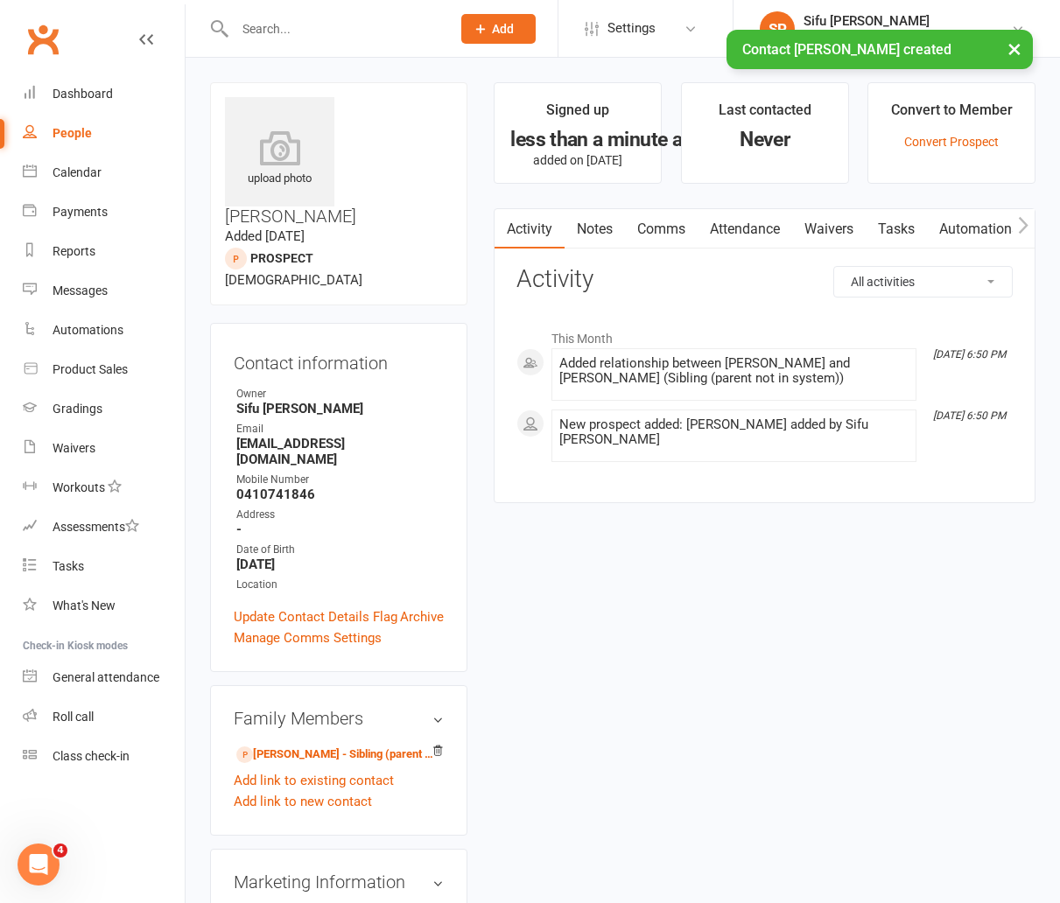
click at [86, 133] on div "People" at bounding box center [72, 133] width 39 height 14
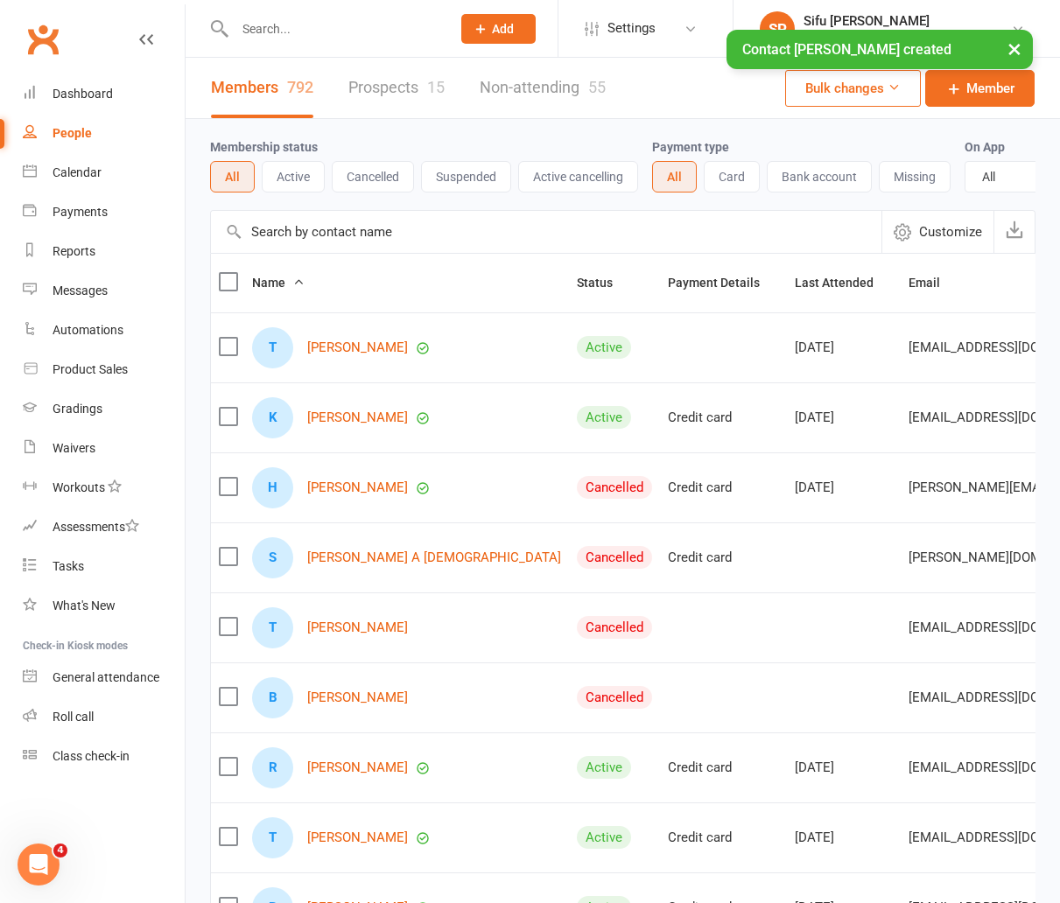
click at [416, 88] on link "Prospects 15" at bounding box center [396, 88] width 96 height 60
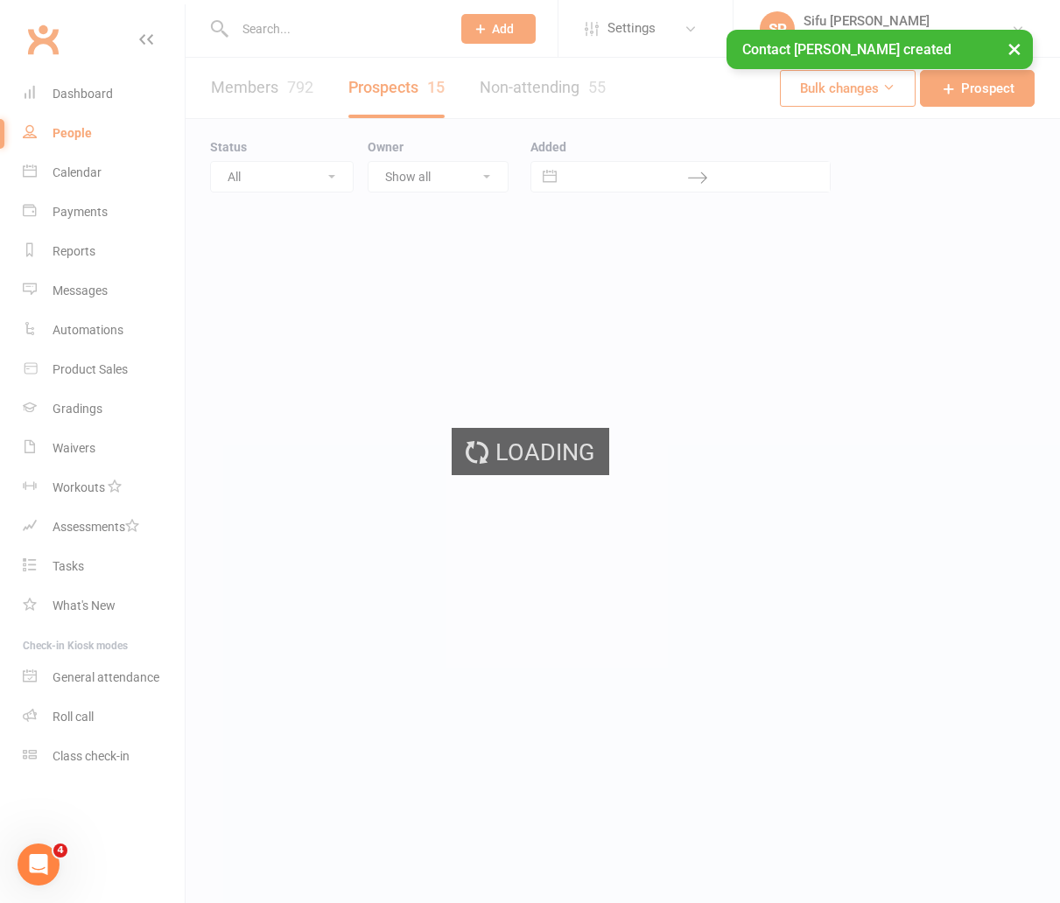
select select "25"
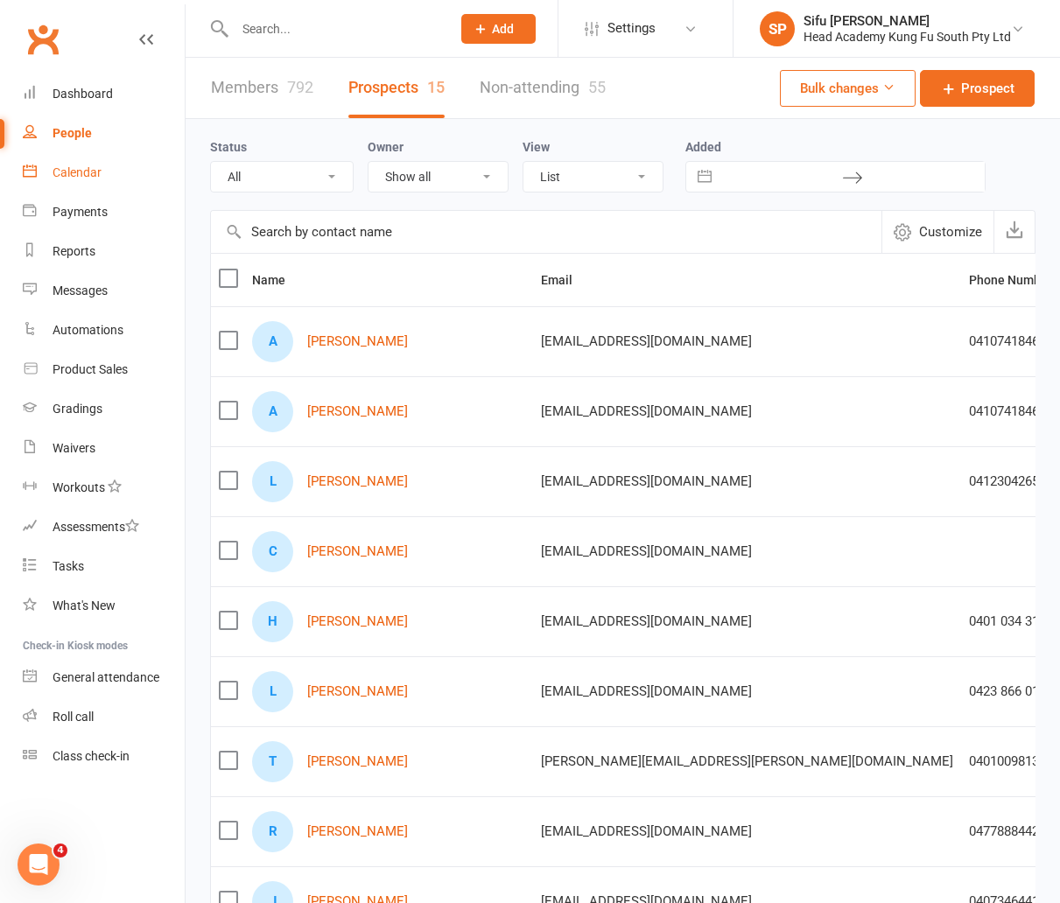
click at [73, 166] on div "Calendar" at bounding box center [77, 172] width 49 height 14
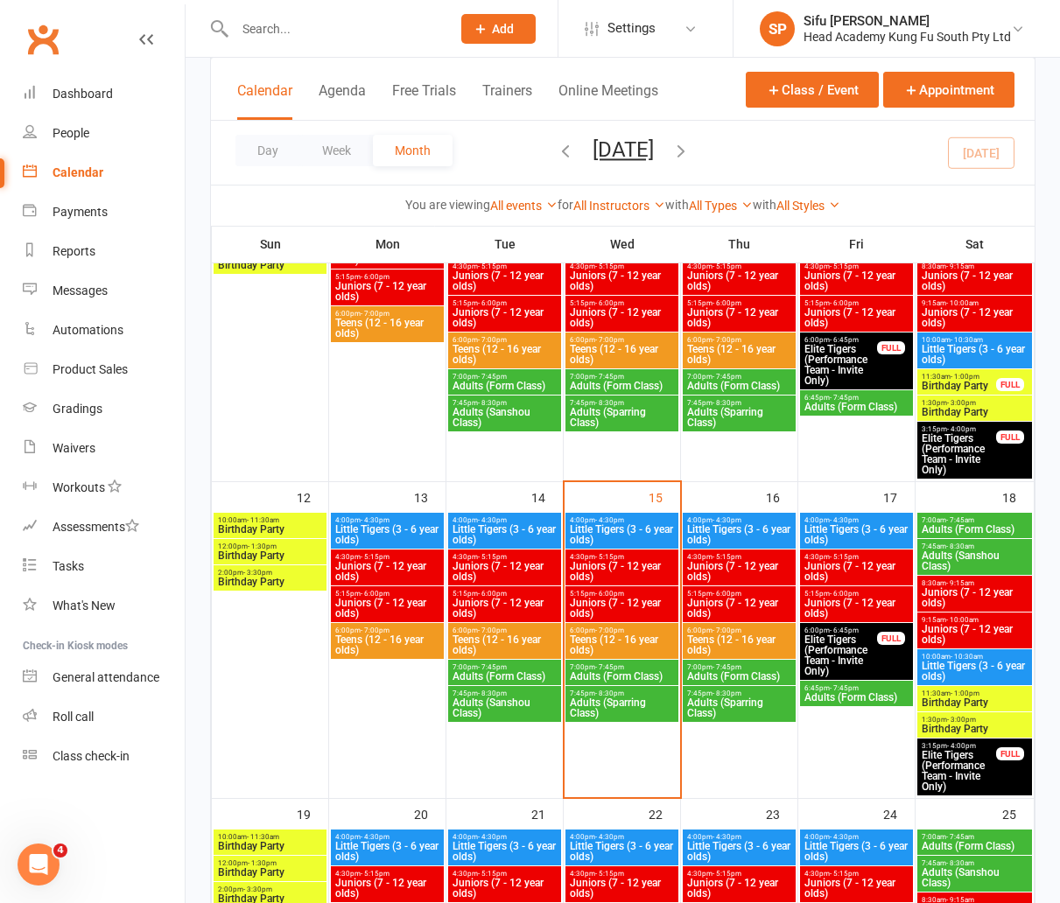
scroll to position [664, 0]
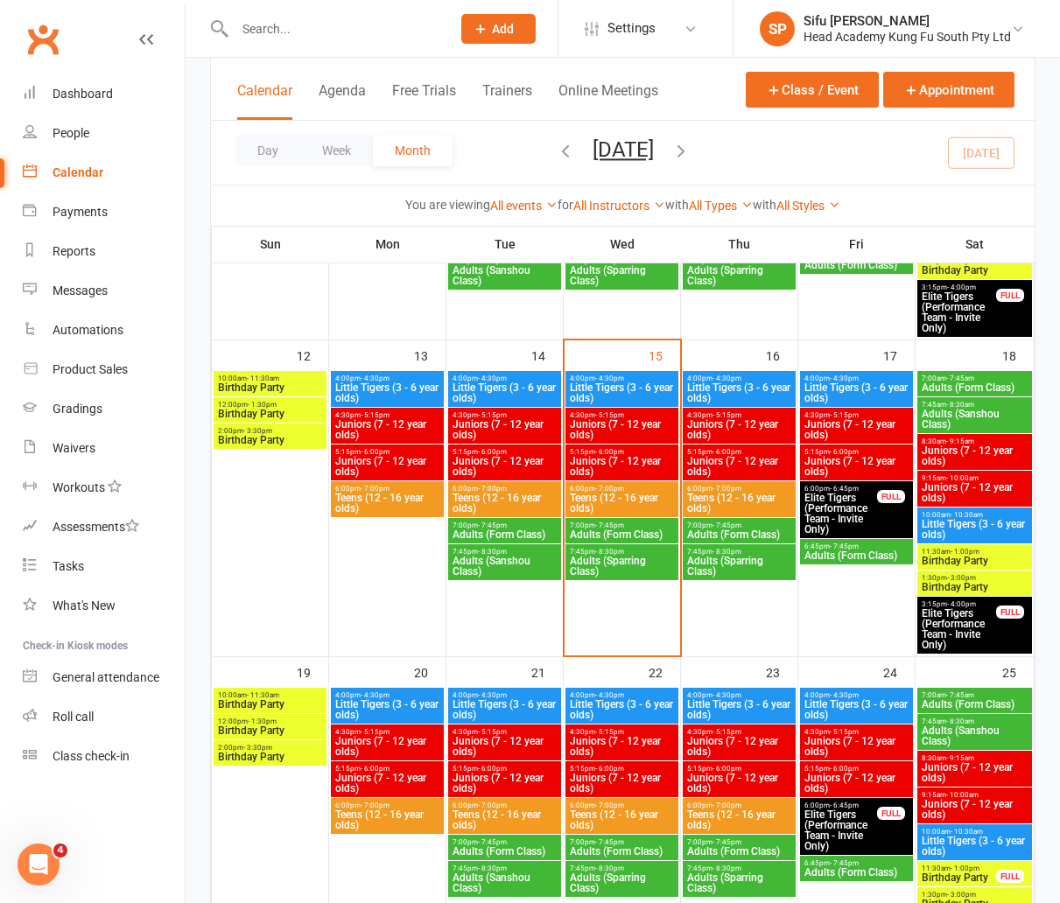
click at [386, 821] on span "Teens (12 - 16 year olds)" at bounding box center [387, 820] width 106 height 21
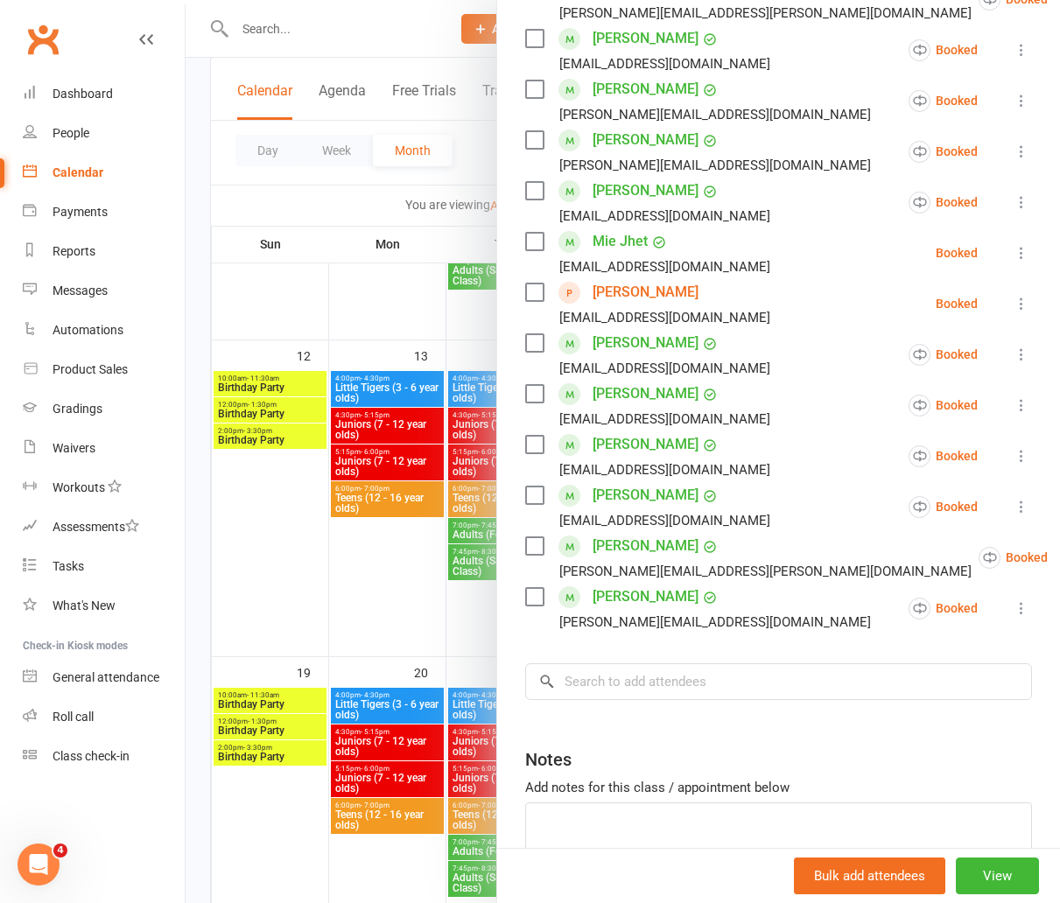
scroll to position [452, 0]
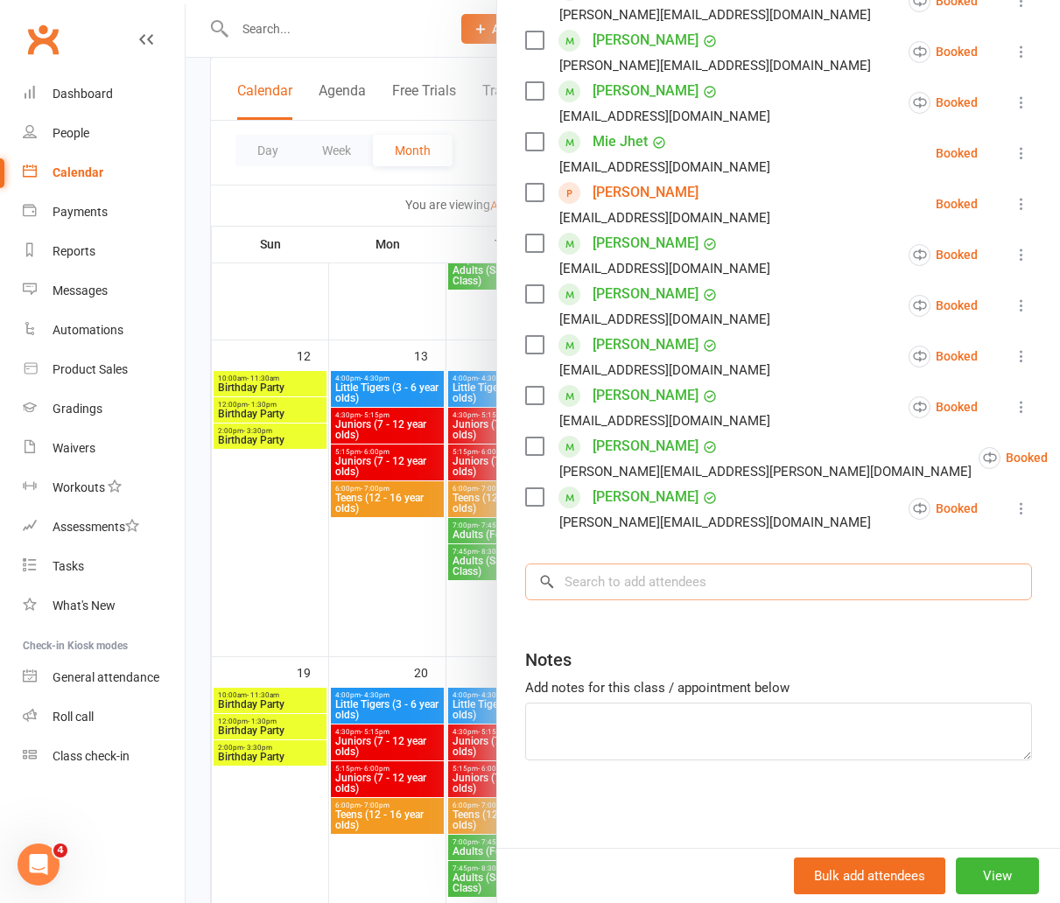
click at [634, 586] on input "search" at bounding box center [778, 582] width 507 height 37
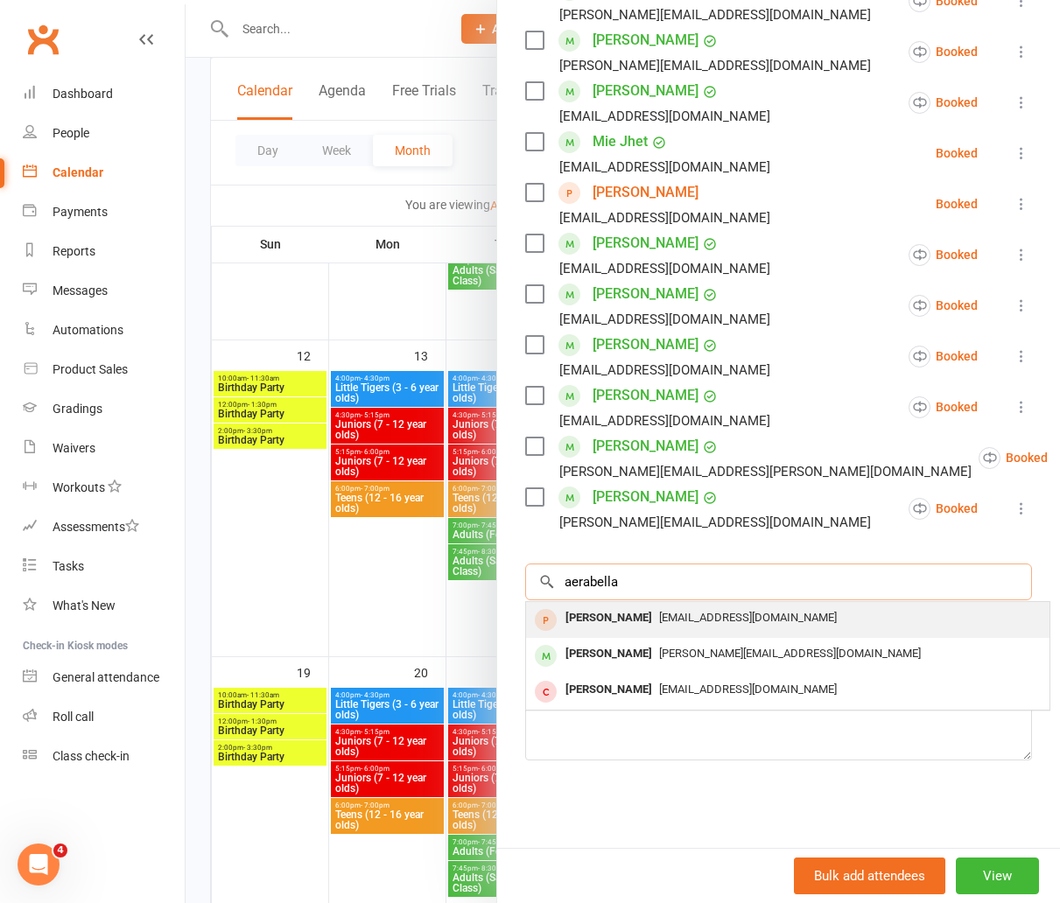
type input "aerabella"
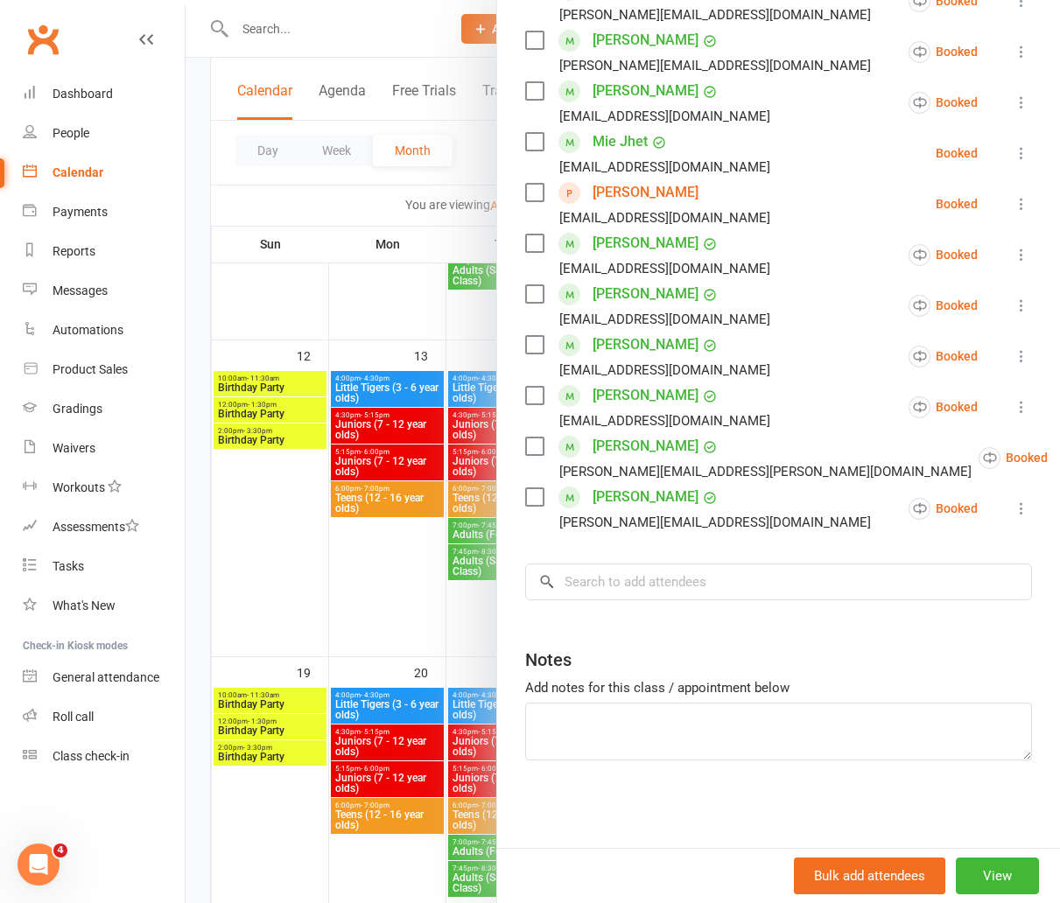
click at [713, 620] on div "Class kiosk mode Roll call 6:00 PM - 7:00 PM, [DATE] with [PERSON_NAME] at [GEO…" at bounding box center [778, 235] width 563 height 1225
click at [692, 579] on input "search" at bounding box center [778, 582] width 507 height 37
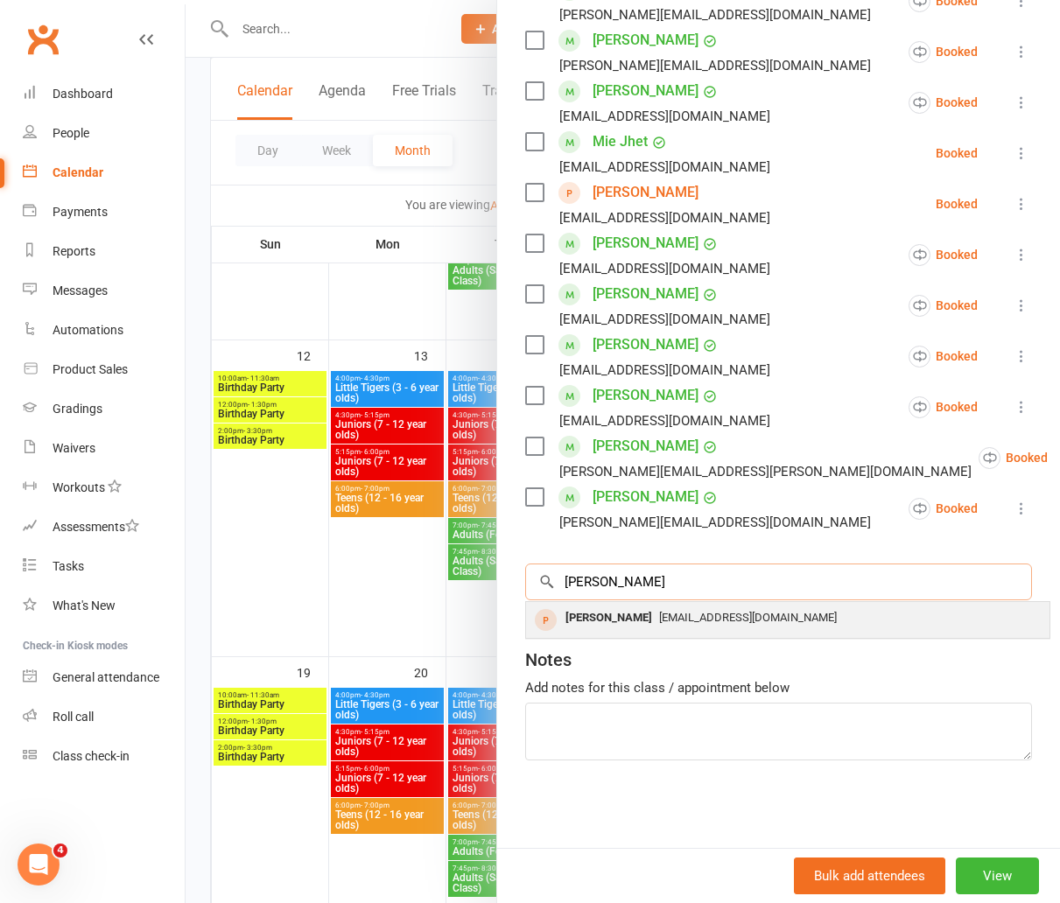
type input "[PERSON_NAME]"
click at [691, 609] on div "[EMAIL_ADDRESS][DOMAIN_NAME]" at bounding box center [787, 618] width 509 height 25
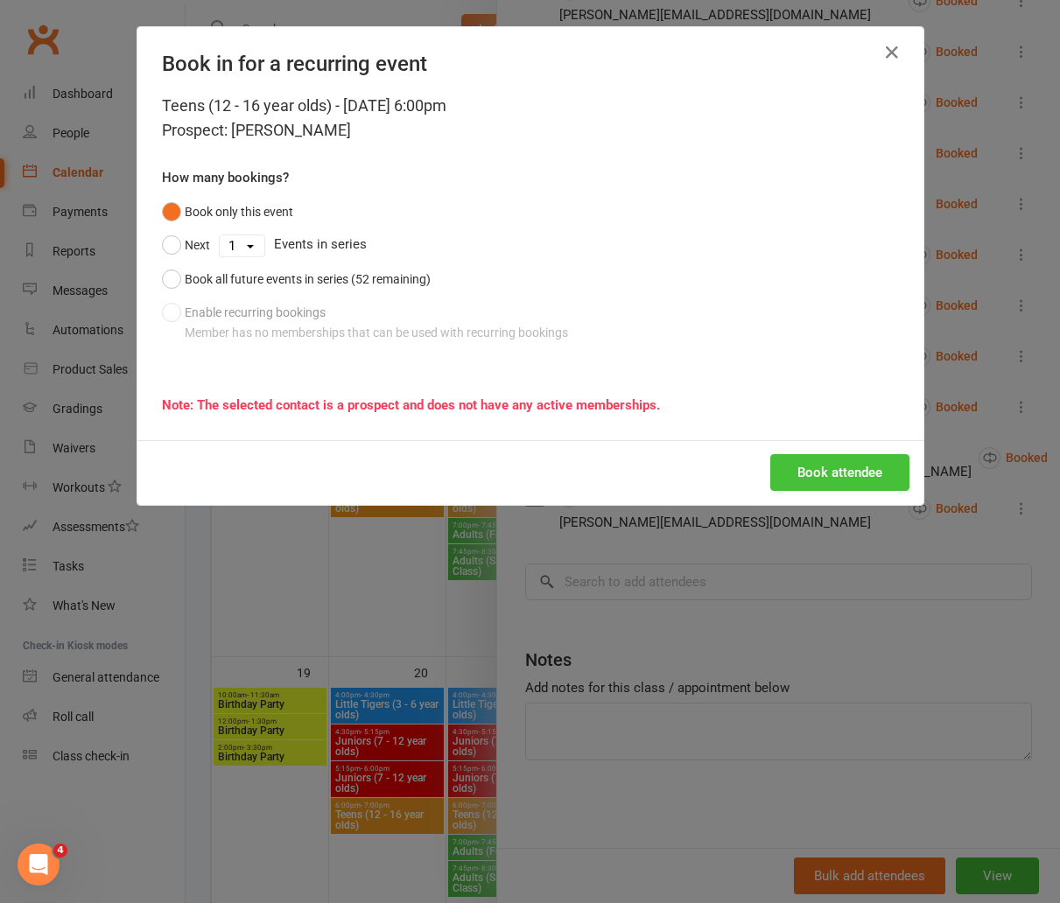
click at [788, 479] on button "Book attendee" at bounding box center [839, 472] width 139 height 37
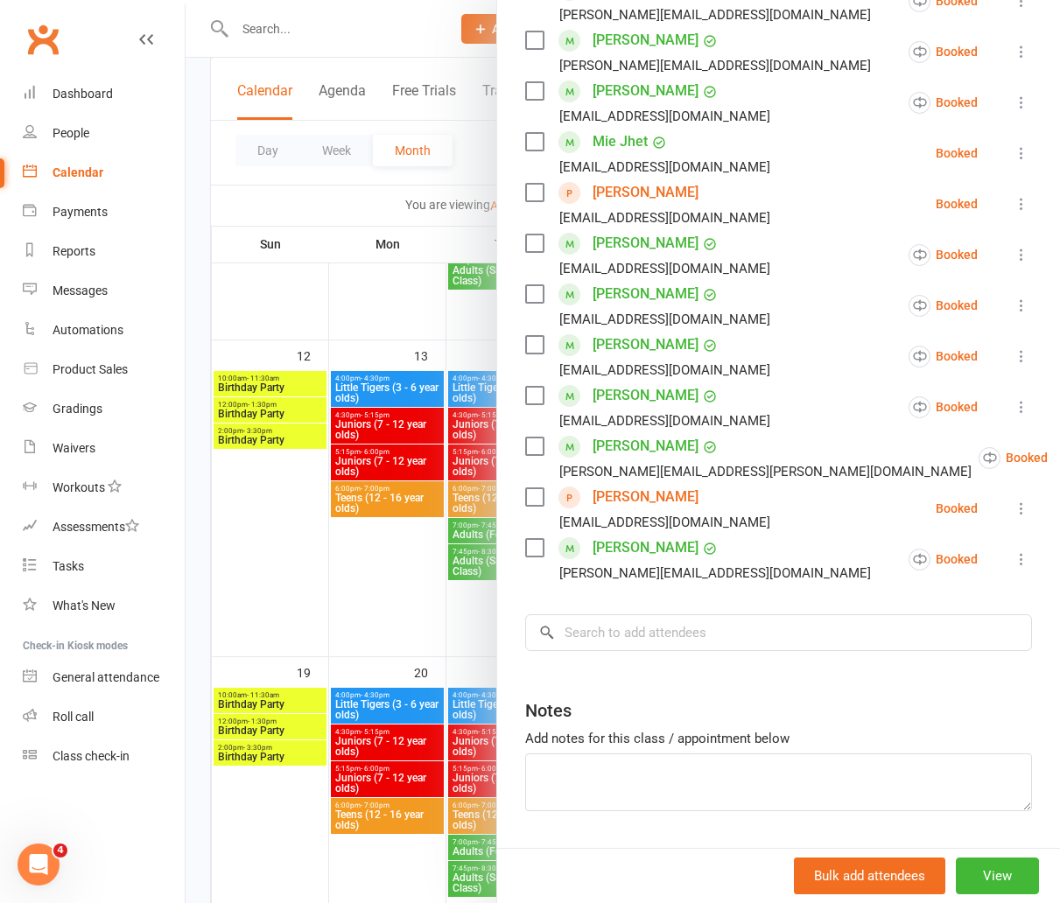
click at [1024, 557] on icon at bounding box center [1022, 560] width 18 height 18
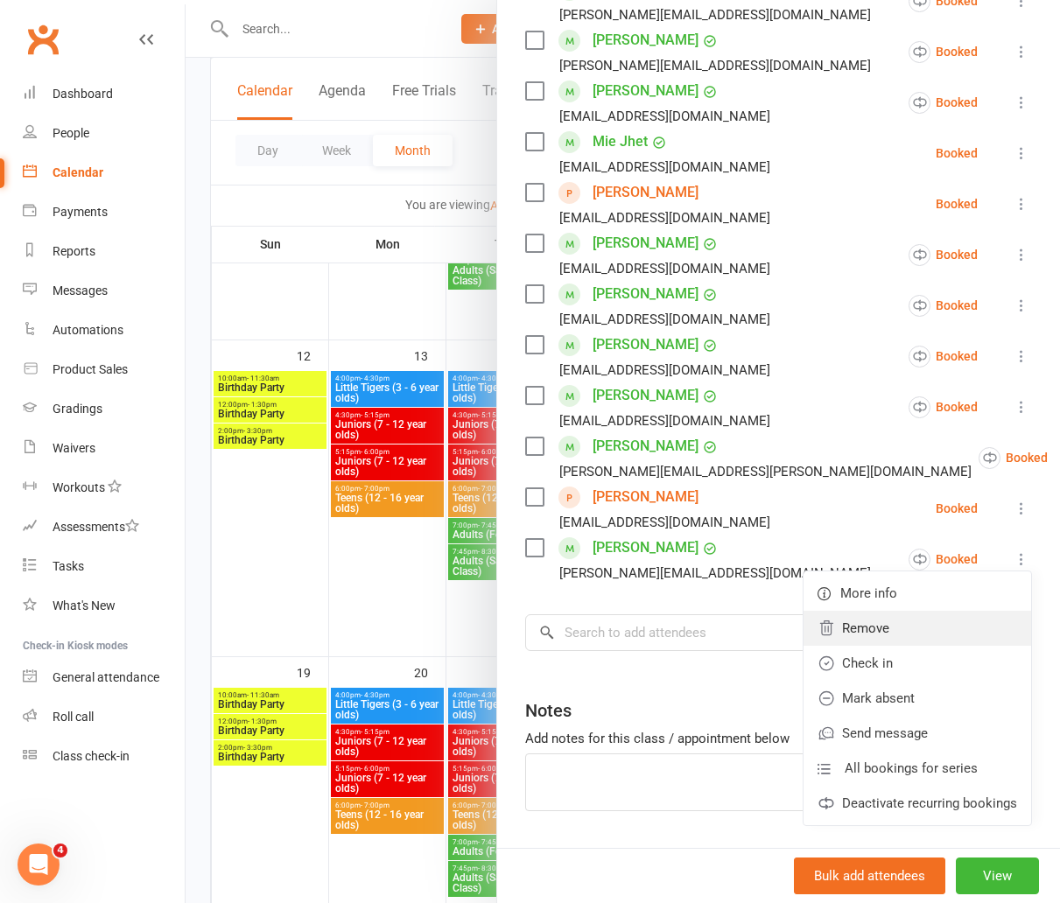
click at [941, 635] on link "Remove" at bounding box center [918, 628] width 228 height 35
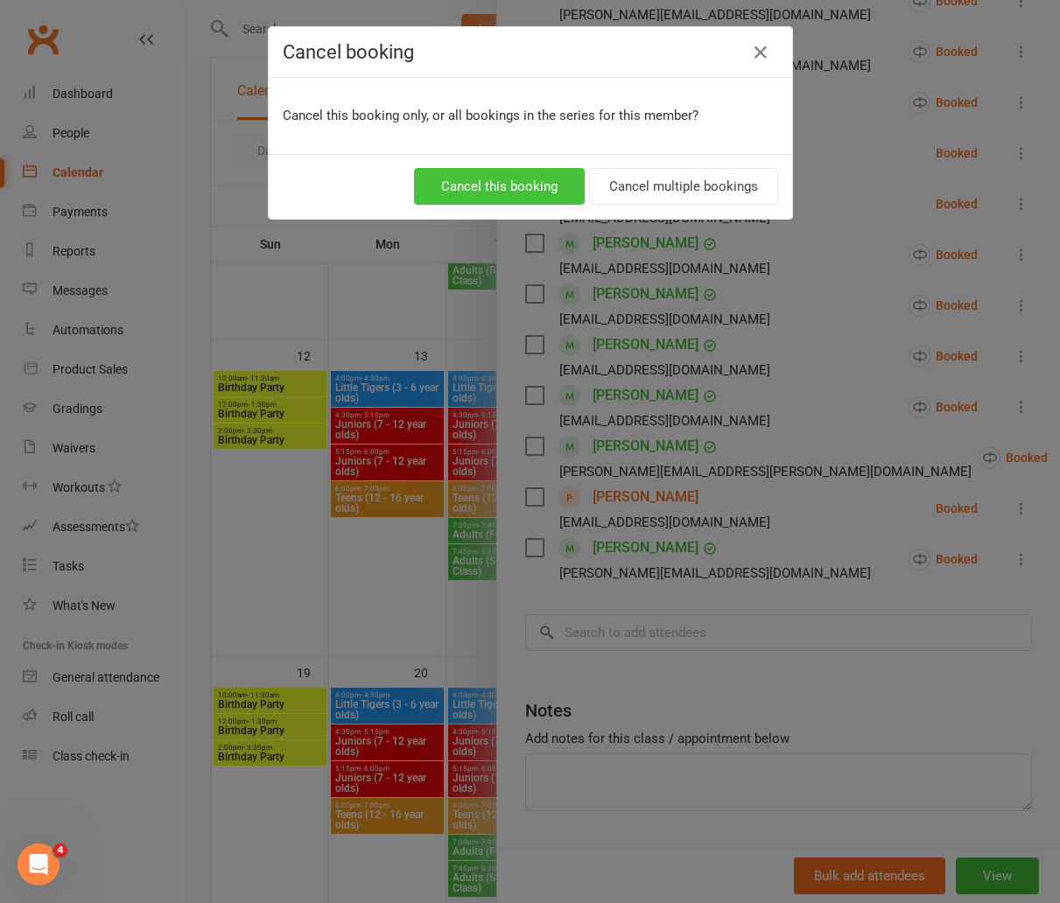
click at [448, 195] on button "Cancel this booking" at bounding box center [499, 186] width 171 height 37
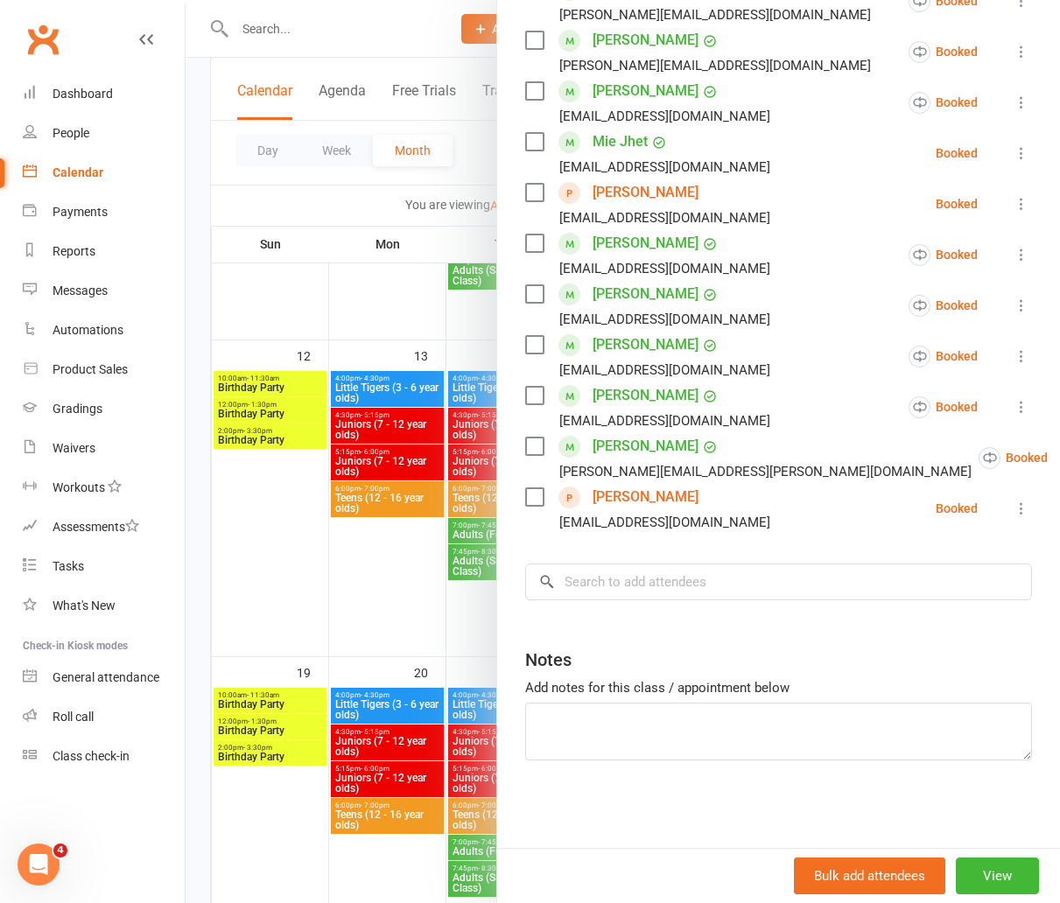
click at [1016, 302] on icon at bounding box center [1022, 306] width 18 height 18
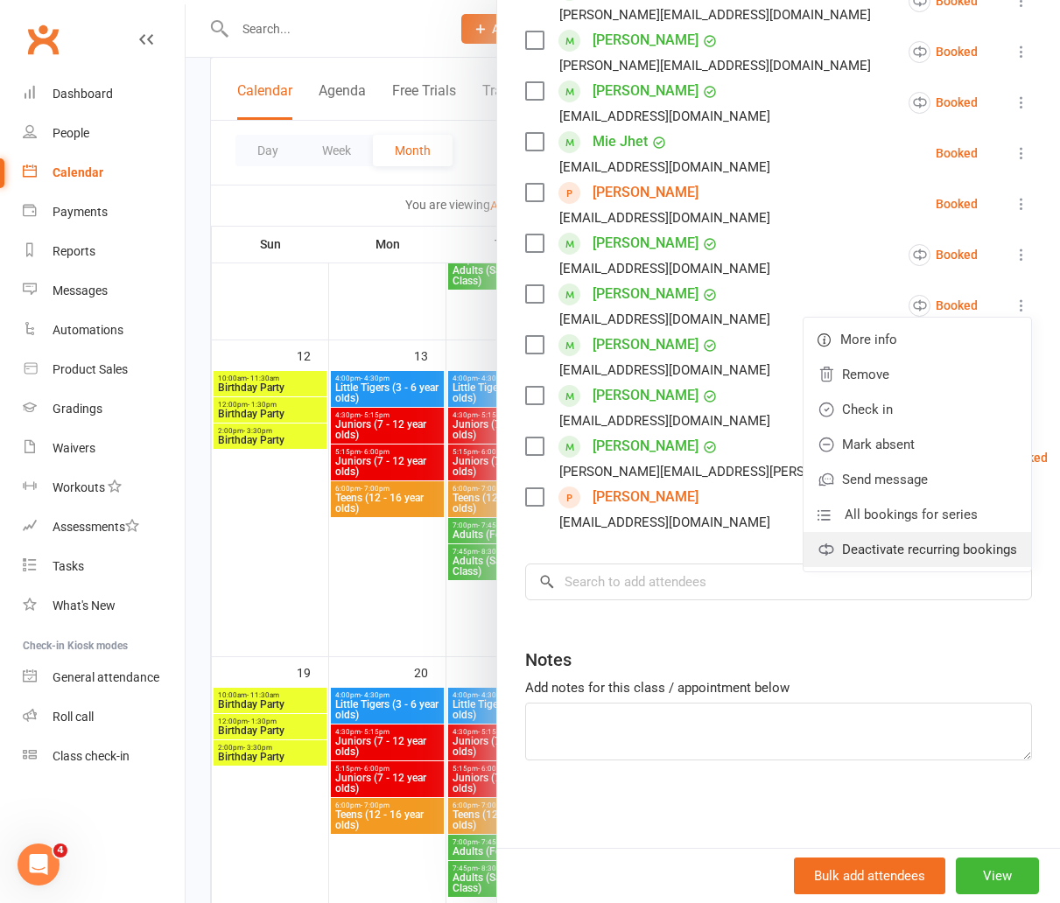
click at [916, 543] on link "Deactivate recurring bookings" at bounding box center [918, 549] width 228 height 35
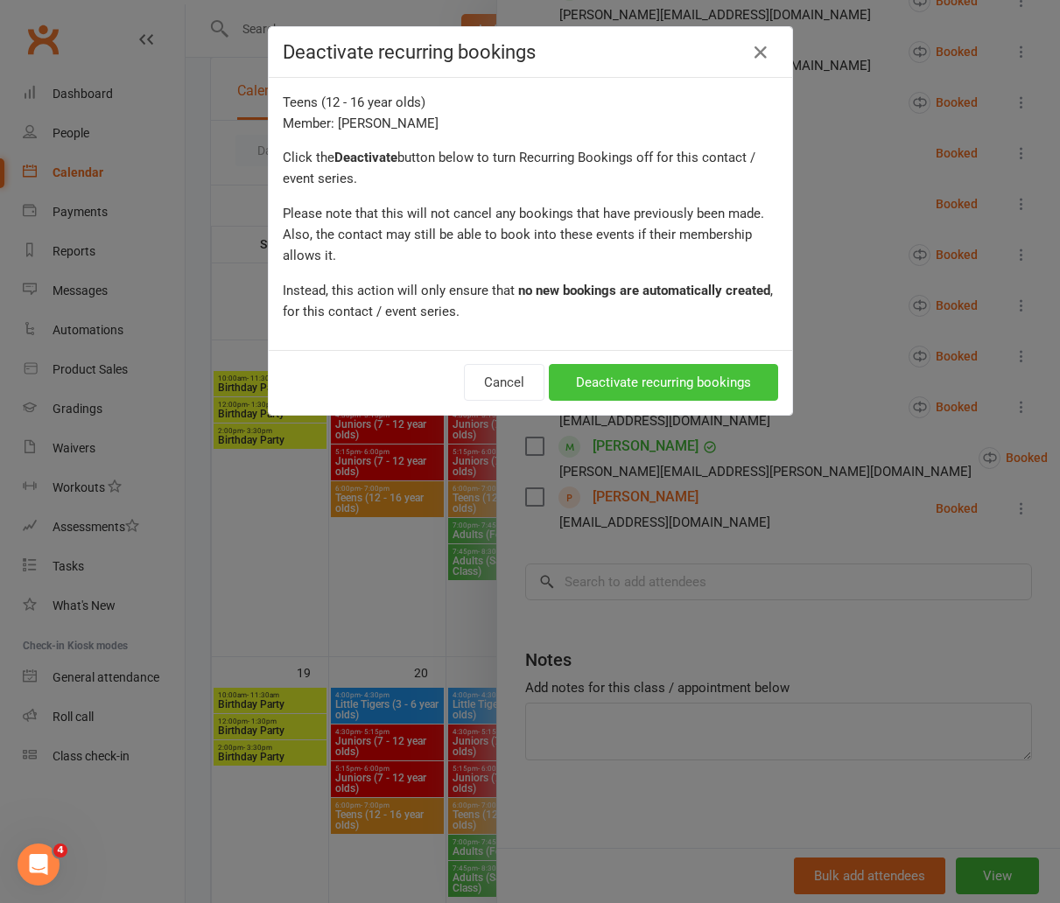
click at [691, 373] on button "Deactivate recurring bookings" at bounding box center [663, 382] width 229 height 37
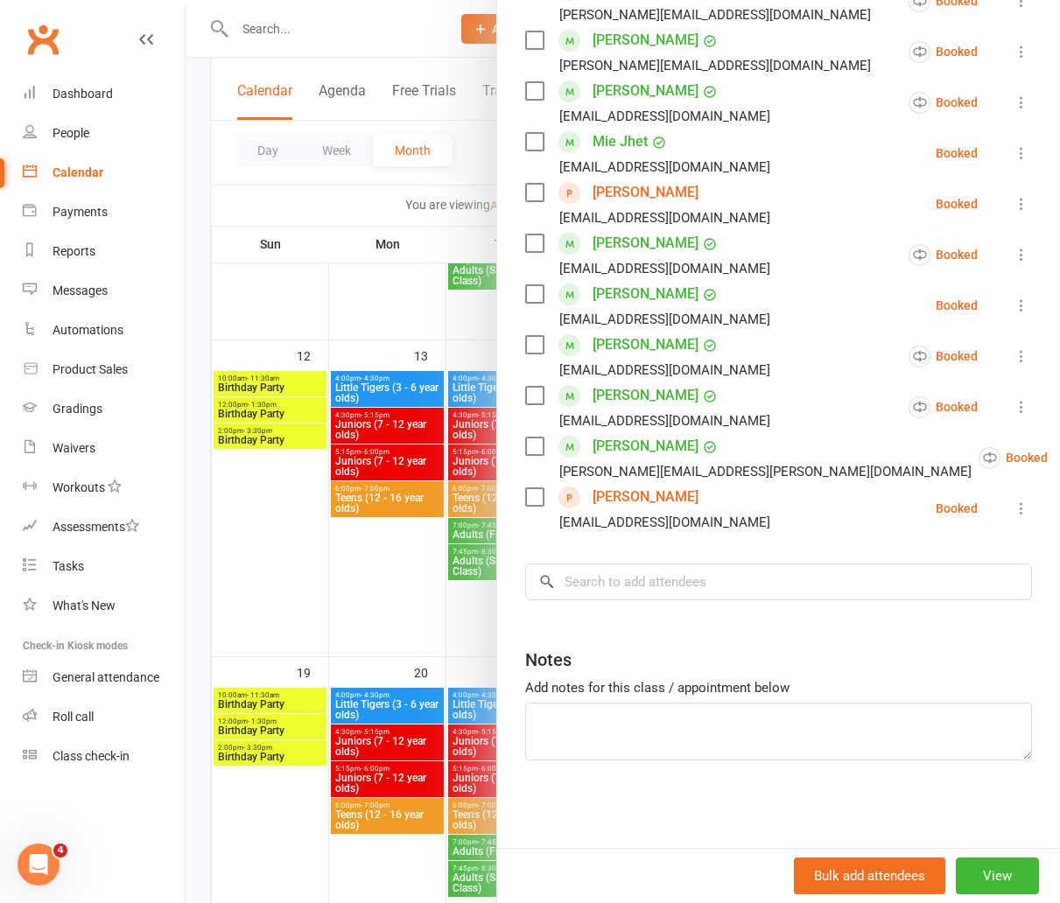
click at [1018, 305] on icon at bounding box center [1022, 306] width 18 height 18
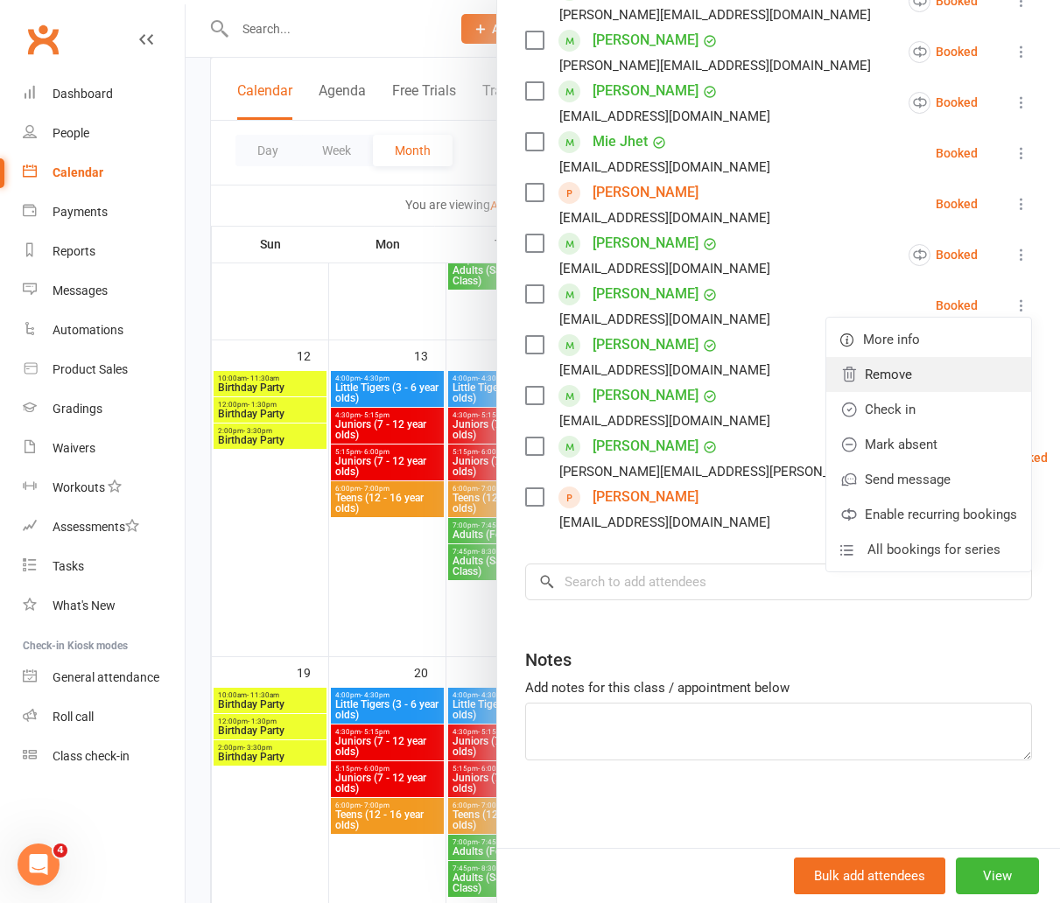
click at [950, 383] on link "Remove" at bounding box center [928, 374] width 205 height 35
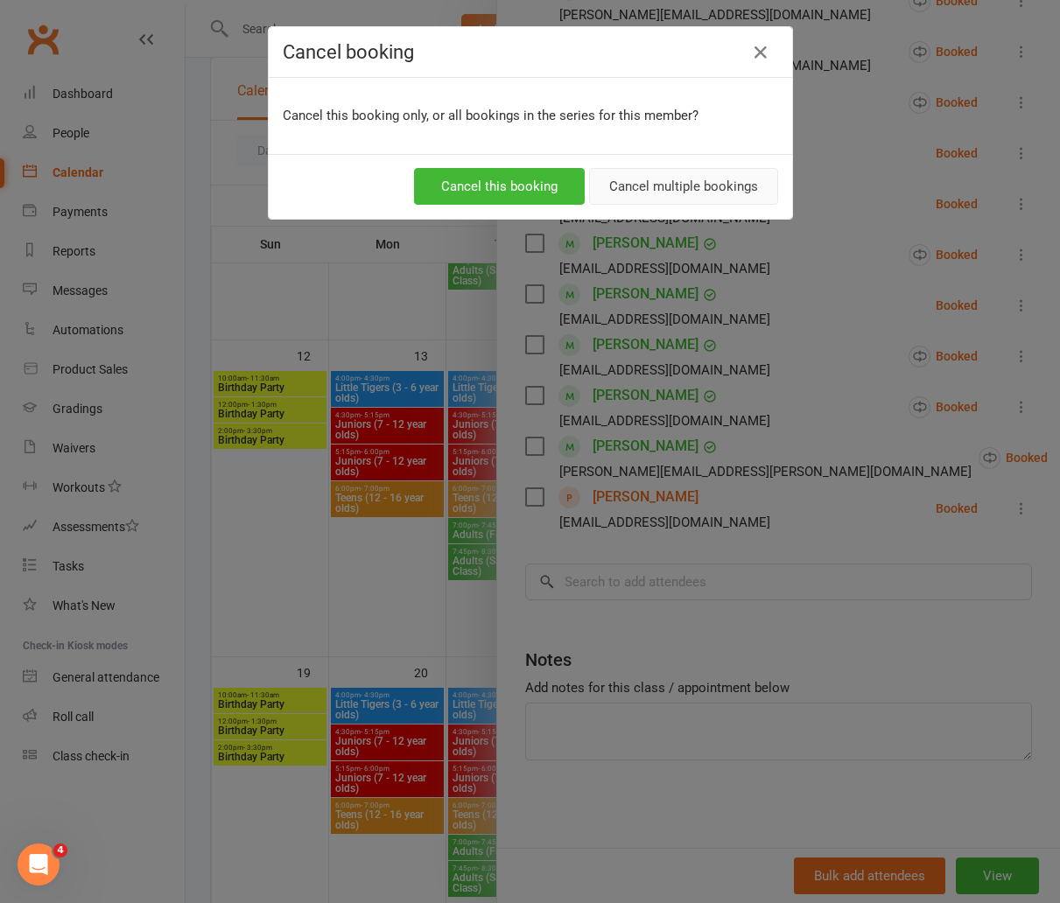
click at [673, 191] on button "Cancel multiple bookings" at bounding box center [683, 186] width 189 height 37
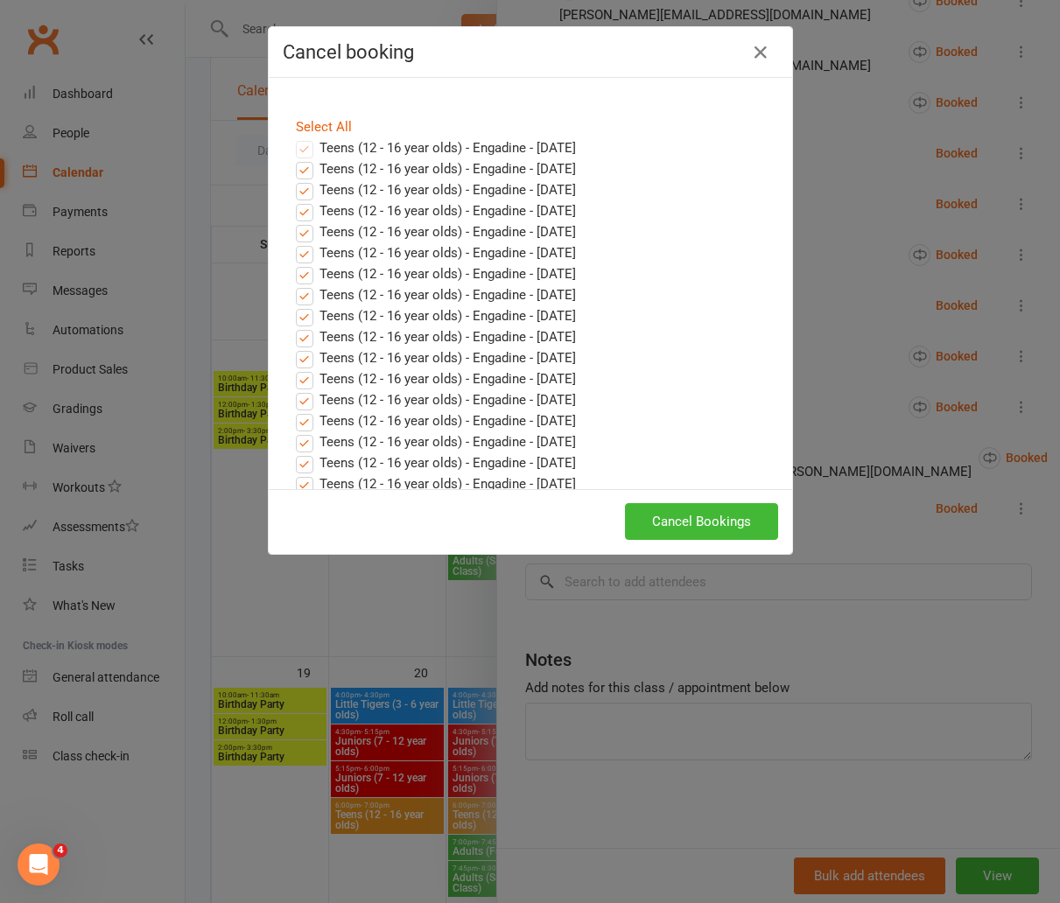
click at [673, 492] on div "Cancel Bookings" at bounding box center [530, 521] width 523 height 65
click at [677, 504] on button "Cancel Bookings" at bounding box center [701, 521] width 153 height 37
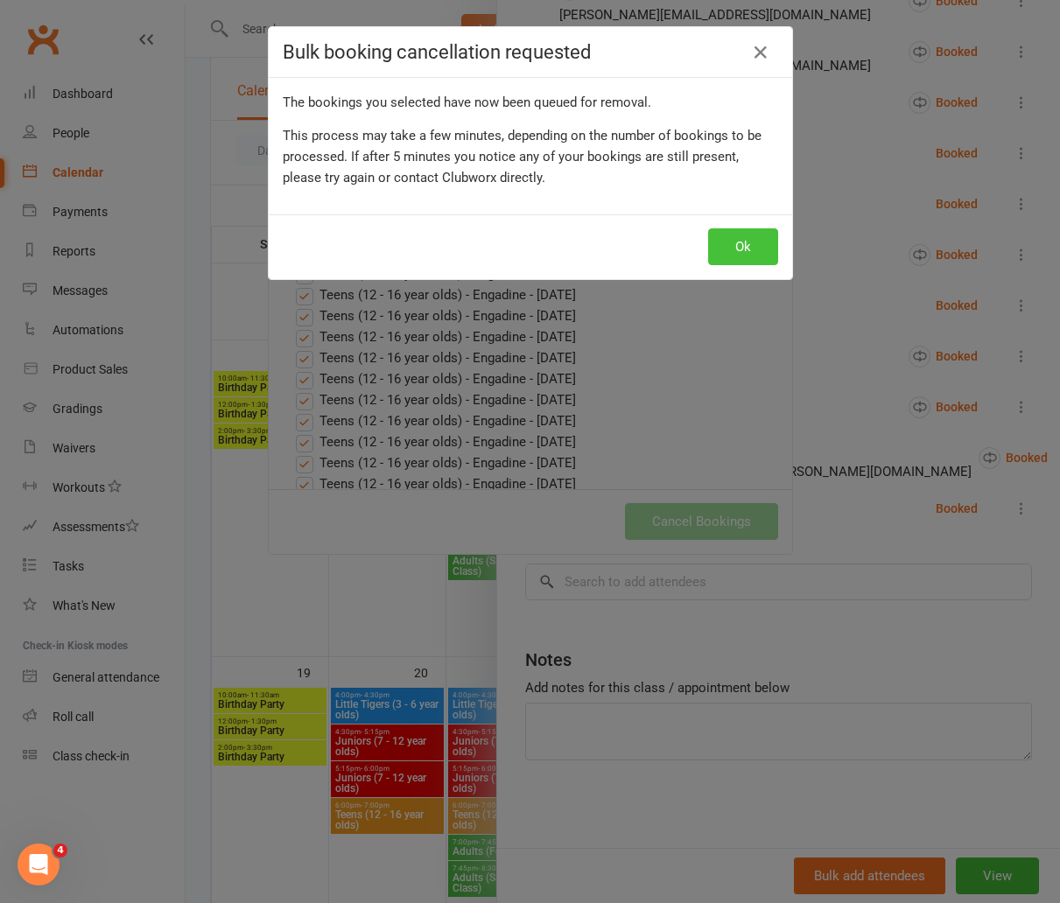
click at [765, 235] on button "Ok" at bounding box center [743, 246] width 70 height 37
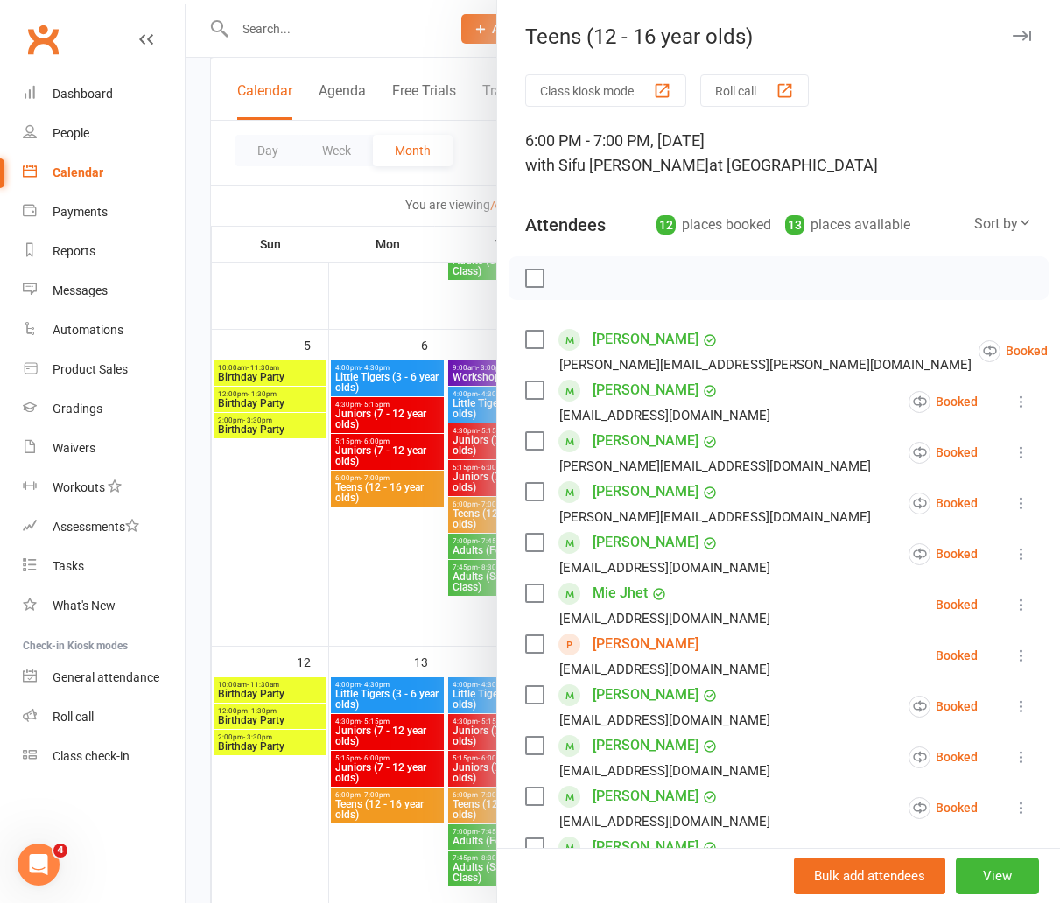
scroll to position [0, 0]
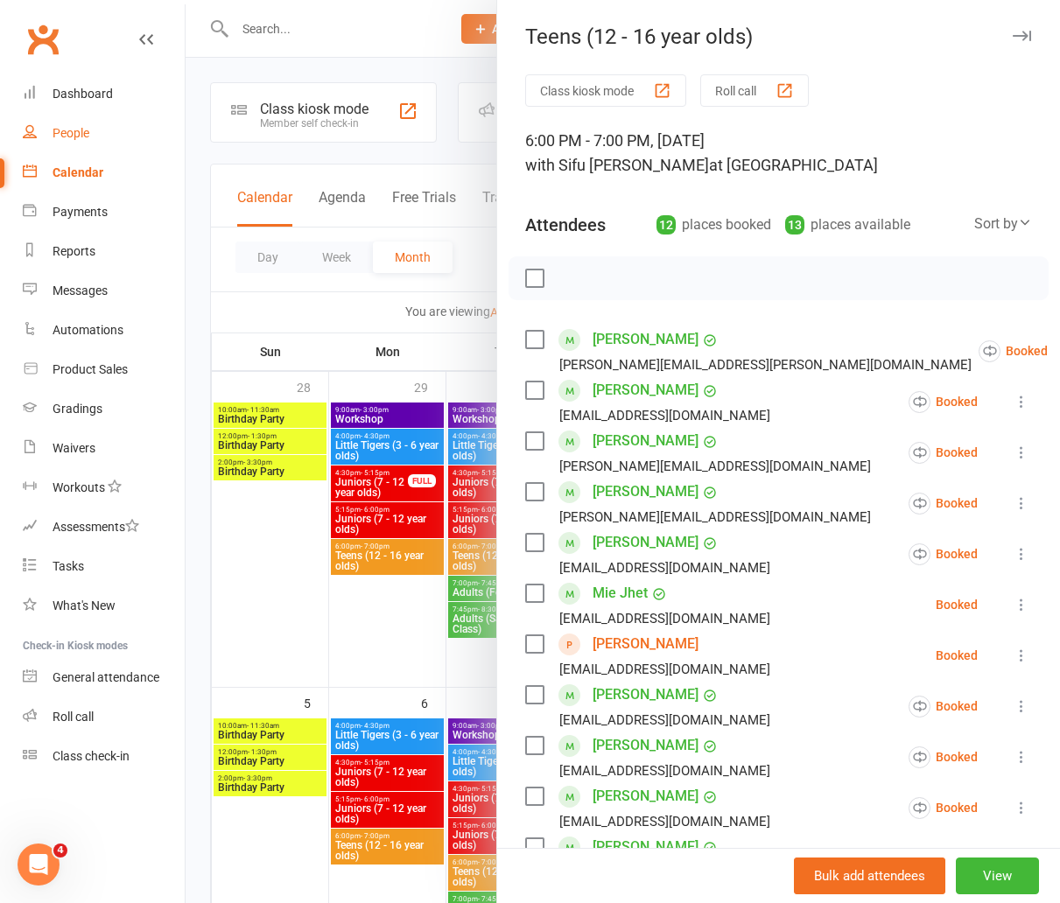
click at [110, 128] on link "People" at bounding box center [104, 133] width 162 height 39
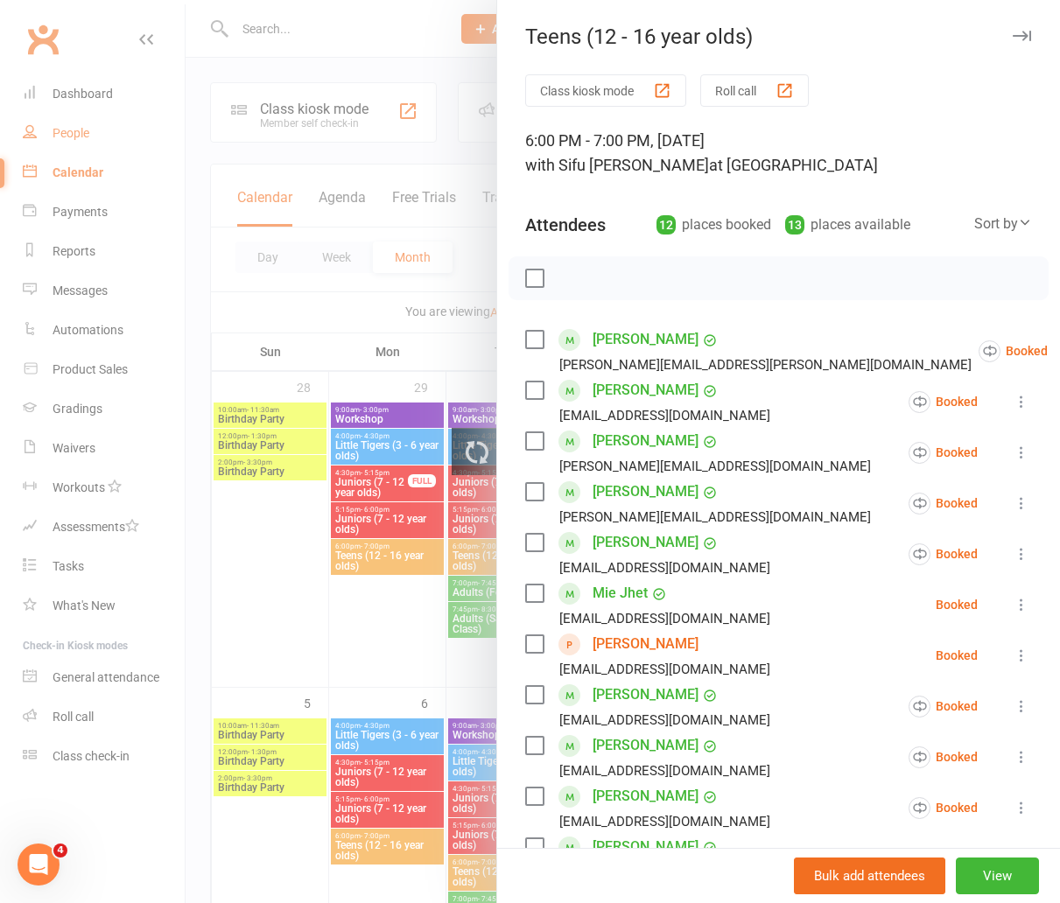
select select "25"
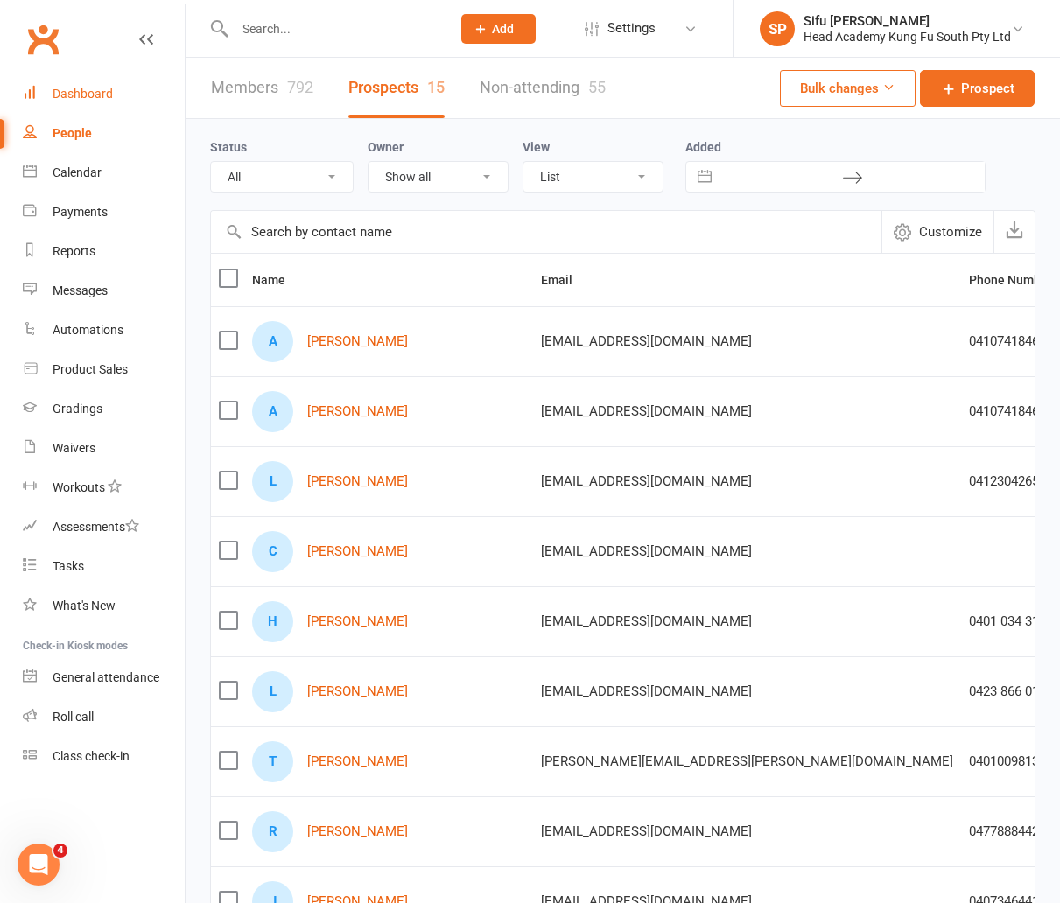
click at [102, 94] on div "Dashboard" at bounding box center [83, 94] width 60 height 14
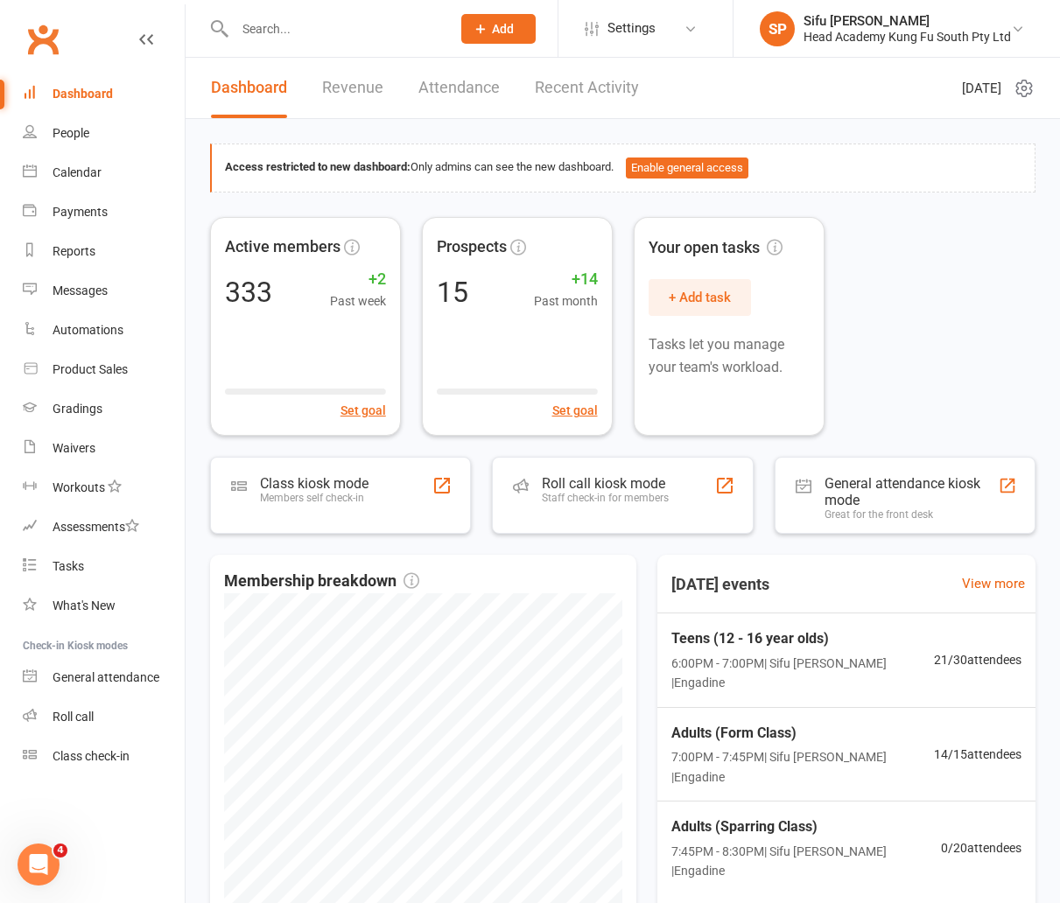
click at [864, 300] on div "Active members 333 +2 Past week Set goal Prospects 15 +14 Past month Set goal Y…" at bounding box center [622, 326] width 825 height 219
